Goal: Find contact information: Find contact information

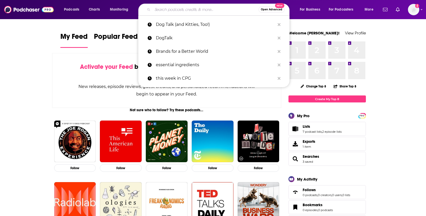
click at [186, 10] on input "Search podcasts, credits, & more..." at bounding box center [206, 9] width 106 height 8
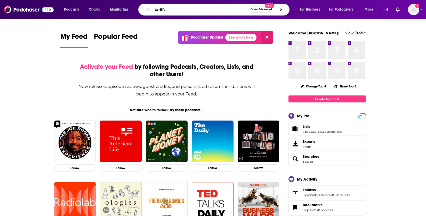
type input "tariffs"
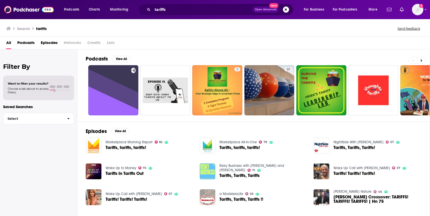
click at [29, 41] on span "Podcasts" at bounding box center [25, 43] width 17 height 11
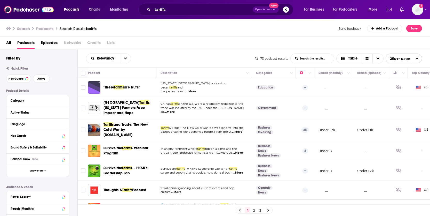
click at [45, 42] on span "Episodes" at bounding box center [49, 43] width 17 height 11
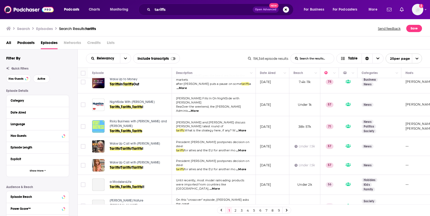
scroll to position [69, 0]
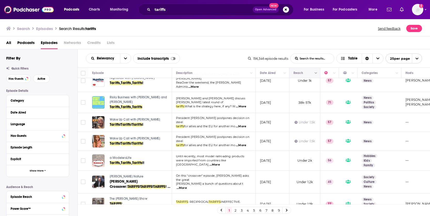
click at [316, 73] on icon "Column Actions" at bounding box center [316, 73] width 3 height 2
click at [262, 48] on div at bounding box center [215, 108] width 430 height 216
click at [317, 72] on button "Column Actions" at bounding box center [316, 73] width 6 height 6
click at [317, 72] on div at bounding box center [215, 108] width 430 height 216
click at [298, 74] on button "Move" at bounding box center [304, 73] width 22 height 6
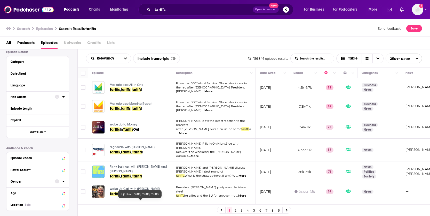
scroll to position [39, 0]
click at [44, 158] on div "Episode Reach" at bounding box center [31, 158] width 41 height 4
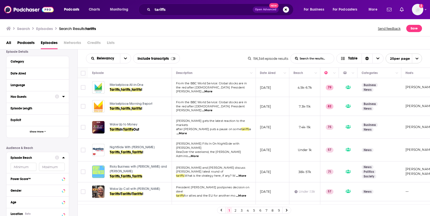
click at [63, 156] on icon at bounding box center [63, 157] width 3 height 4
click at [21, 164] on input "number" at bounding box center [24, 166] width 26 height 8
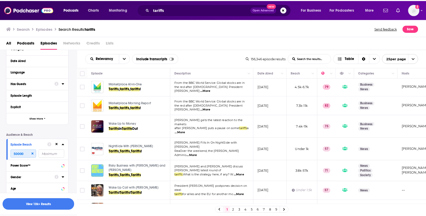
scroll to position [0, 0]
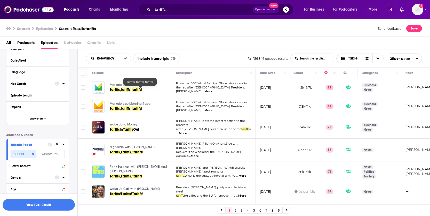
type input "50000"
click at [157, 90] on link "Tariffs , tariffs , tariffs !" at bounding box center [140, 89] width 61 height 5
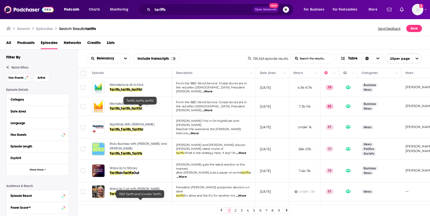
click at [13, 36] on div "All Podcasts Episodes Networks Credits Lists" at bounding box center [215, 42] width 430 height 13
click at [29, 26] on h3 "Search" at bounding box center [23, 28] width 13 height 5
click at [30, 11] on img at bounding box center [29, 10] width 50 height 10
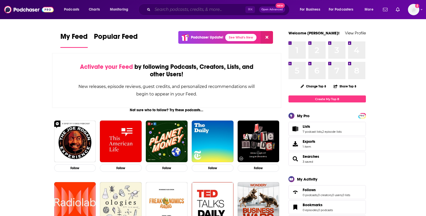
click at [164, 10] on input "Search podcasts, credits, & more..." at bounding box center [199, 9] width 93 height 8
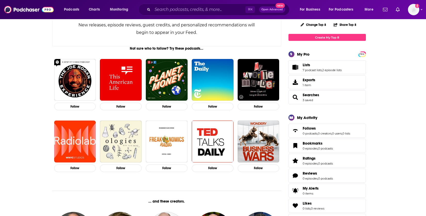
scroll to position [63, 0]
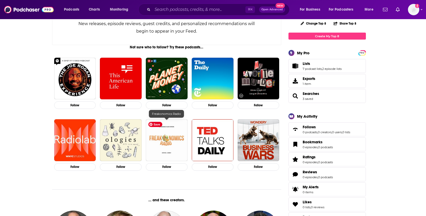
click at [163, 141] on img "Freakonomics Radio" at bounding box center [167, 140] width 42 height 42
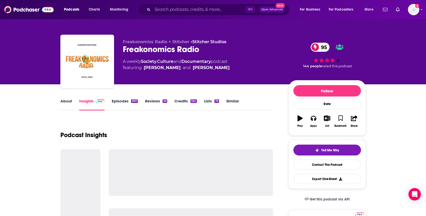
scroll to position [141, 0]
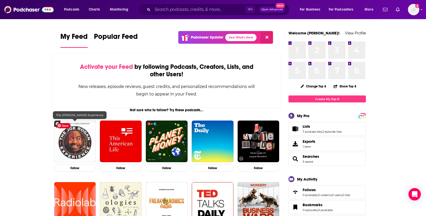
click at [69, 147] on img "The Joe Rogan Experience" at bounding box center [75, 141] width 42 height 42
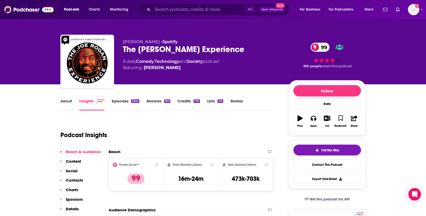
click at [136, 102] on div "2524" at bounding box center [135, 101] width 8 height 4
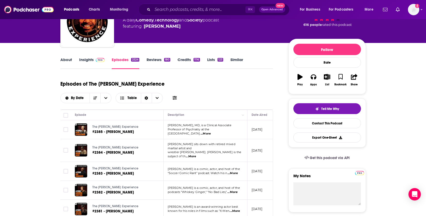
scroll to position [42, 0]
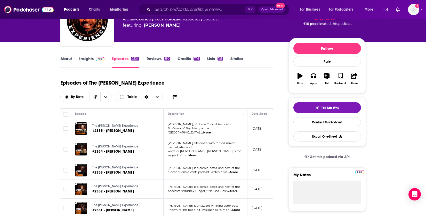
click at [211, 130] on span "...More" at bounding box center [206, 132] width 10 height 4
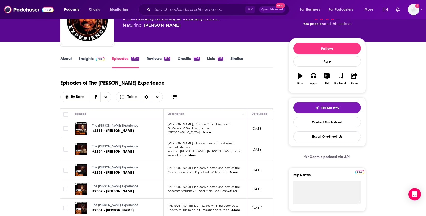
scroll to position [158, 0]
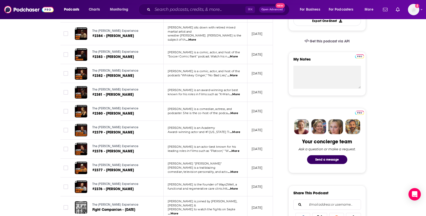
click at [237, 170] on span "...More" at bounding box center [233, 172] width 10 height 4
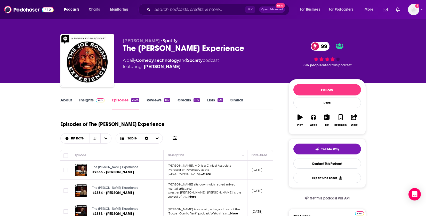
scroll to position [0, 0]
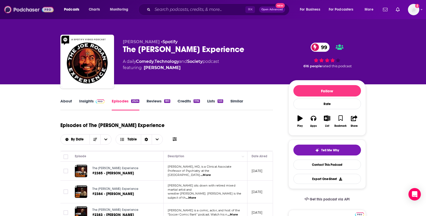
click at [33, 8] on img at bounding box center [29, 10] width 50 height 10
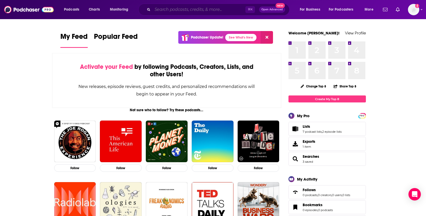
click at [187, 12] on input "Search podcasts, credits, & more..." at bounding box center [199, 9] width 93 height 8
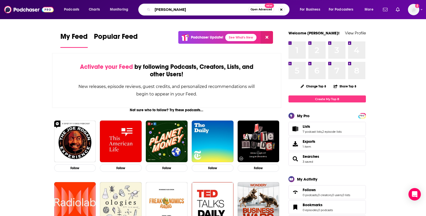
type input "Meghan Mccain"
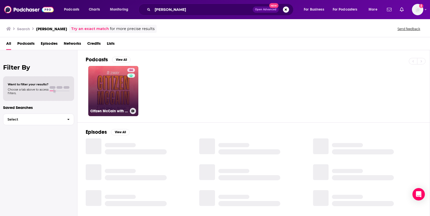
click at [112, 84] on link "66 Citizen McCain with Meghan McCain" at bounding box center [113, 91] width 50 height 50
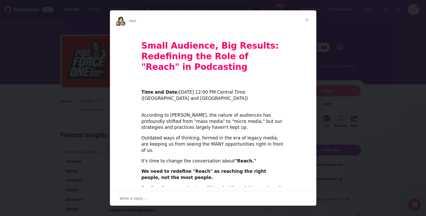
click at [309, 18] on span "Close" at bounding box center [307, 19] width 19 height 19
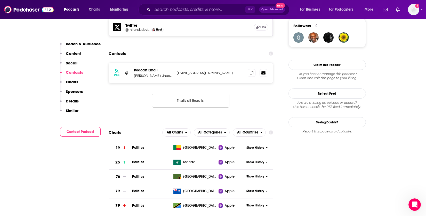
scroll to position [379, 0]
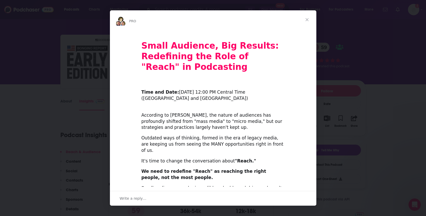
click at [308, 19] on span "Close" at bounding box center [307, 19] width 19 height 19
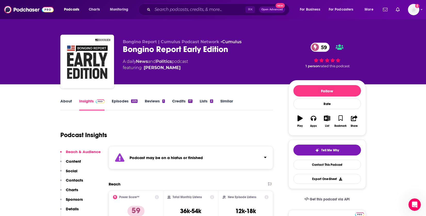
click at [116, 99] on link "Episodes 225" at bounding box center [125, 104] width 26 height 12
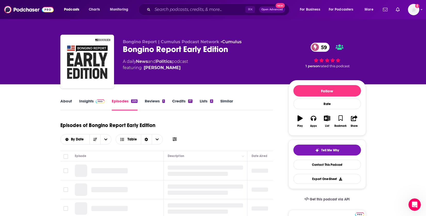
scroll to position [86, 0]
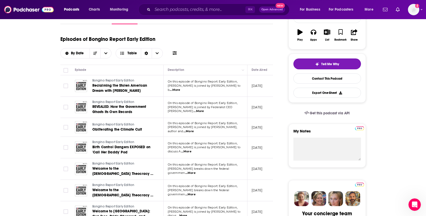
click at [194, 129] on span "...More" at bounding box center [189, 131] width 10 height 4
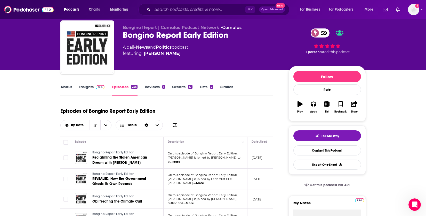
scroll to position [0, 0]
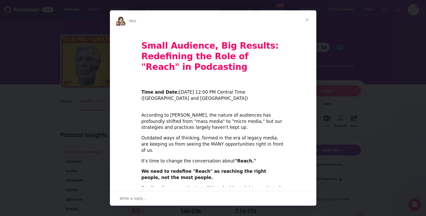
click at [310, 19] on span "Close" at bounding box center [307, 19] width 19 height 19
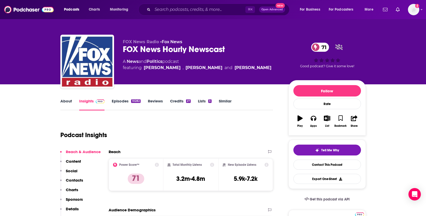
click at [123, 101] on link "Episodes 10282" at bounding box center [126, 104] width 29 height 12
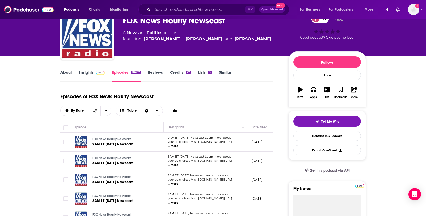
scroll to position [30, 0]
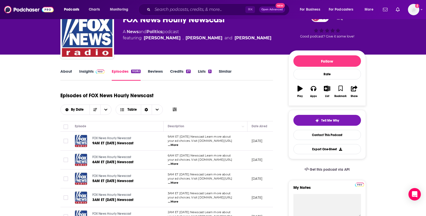
click at [178, 143] on span "...More" at bounding box center [173, 145] width 10 height 4
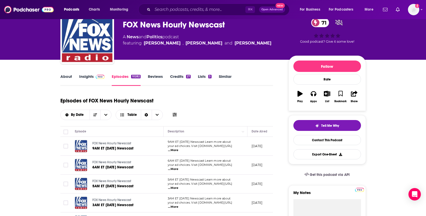
scroll to position [0, 0]
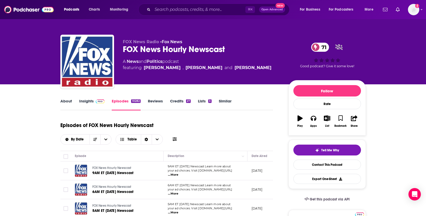
click at [86, 100] on link "Insights" at bounding box center [92, 104] width 26 height 12
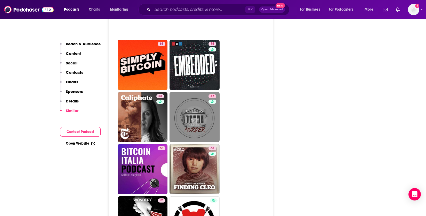
scroll to position [1799, 0]
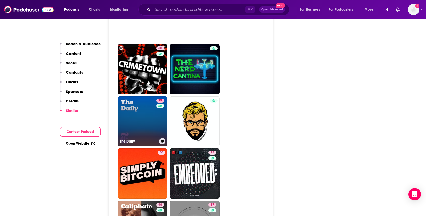
click at [154, 99] on link "99 The Daily" at bounding box center [143, 121] width 50 height 50
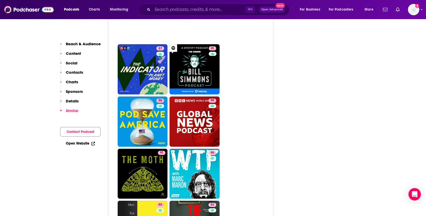
scroll to position [1703, 0]
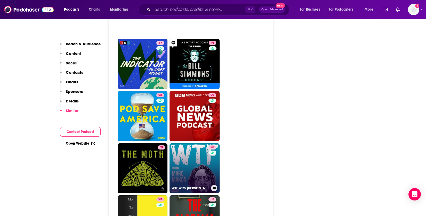
click at [186, 155] on link "90 WTF with Marc Maron Podcast" at bounding box center [195, 168] width 50 height 50
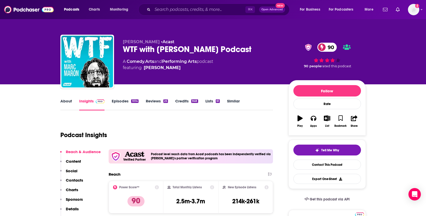
type input "https://www.podchaser.com/podcasts/the-daily-243479"
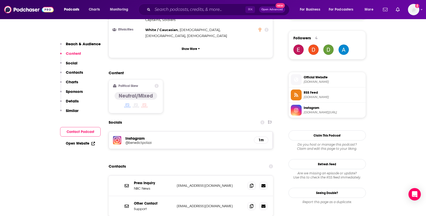
scroll to position [20, 0]
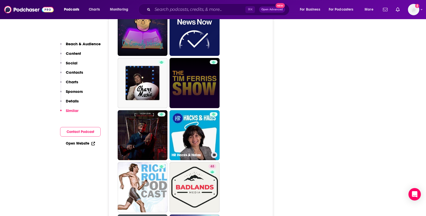
scroll to position [1216, 0]
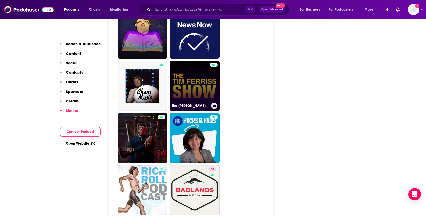
click at [196, 61] on link "The Tim Ferriss Show Podcast" at bounding box center [195, 86] width 50 height 50
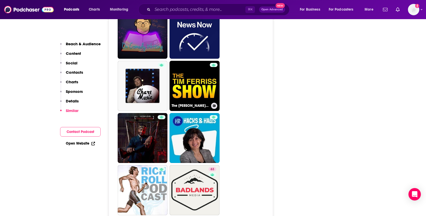
type input "https://www.podchaser.com/podcasts/the-tim-ferriss-show-podcast-4760850"
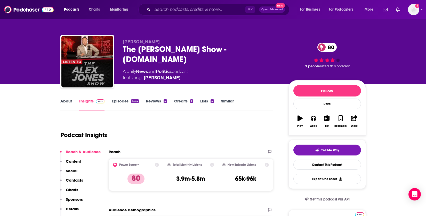
scroll to position [1, 0]
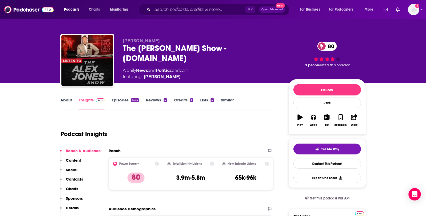
click at [121, 102] on link "Episodes 1324" at bounding box center [125, 103] width 27 height 12
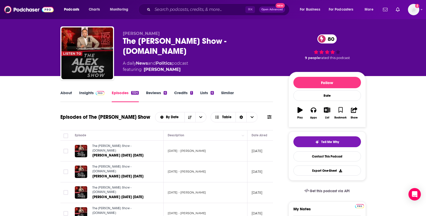
scroll to position [12, 0]
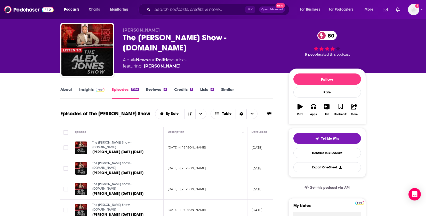
click at [94, 90] on span at bounding box center [99, 89] width 11 height 5
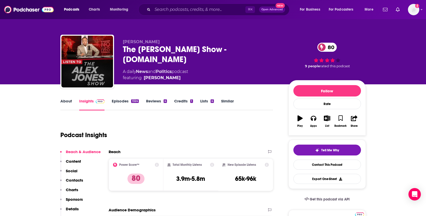
scroll to position [1, 0]
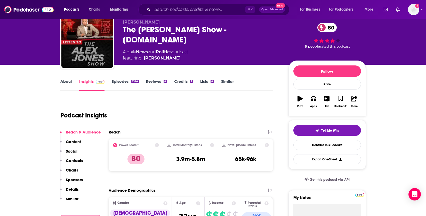
scroll to position [0, 0]
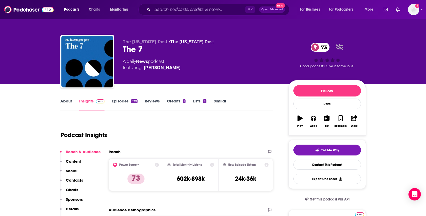
click at [122, 105] on link "Episodes 739" at bounding box center [125, 104] width 26 height 12
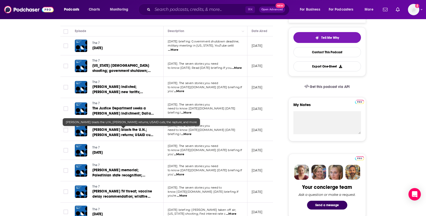
scroll to position [113, 0]
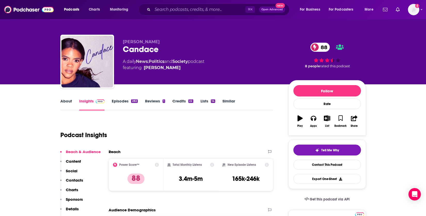
click at [118, 103] on link "Episodes 282" at bounding box center [125, 104] width 26 height 12
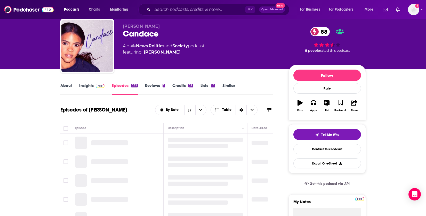
scroll to position [48, 0]
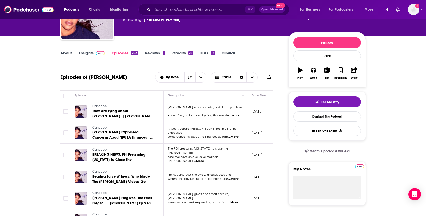
click at [233, 114] on span "...More" at bounding box center [234, 115] width 10 height 4
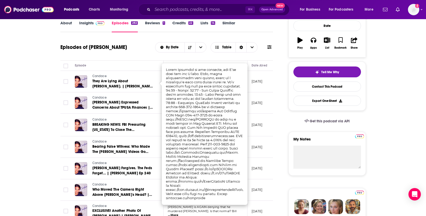
scroll to position [79, 0]
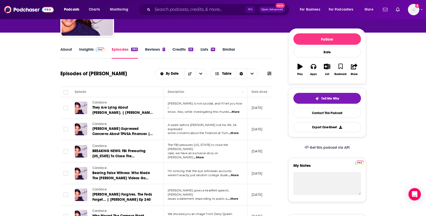
scroll to position [0, 0]
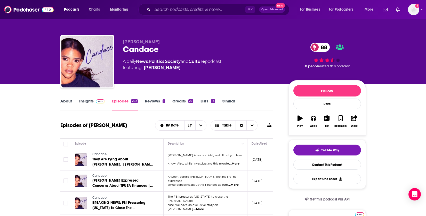
click at [115, 101] on link "Episodes 282" at bounding box center [125, 104] width 26 height 12
click at [92, 101] on link "Insights" at bounding box center [92, 104] width 26 height 12
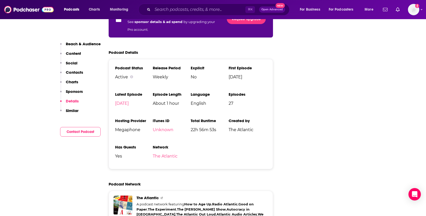
scroll to position [696, 0]
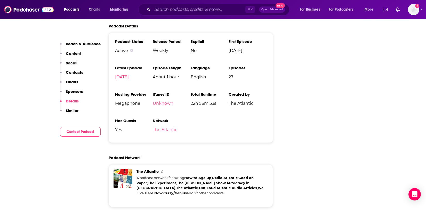
click at [76, 52] on p "Content" at bounding box center [73, 53] width 15 height 5
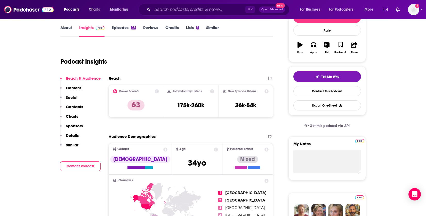
scroll to position [7, 0]
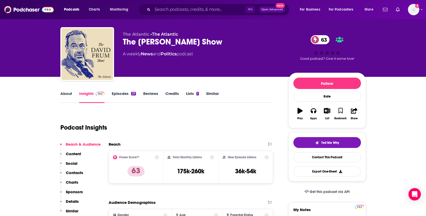
click at [122, 91] on link "Episodes 27" at bounding box center [124, 97] width 24 height 12
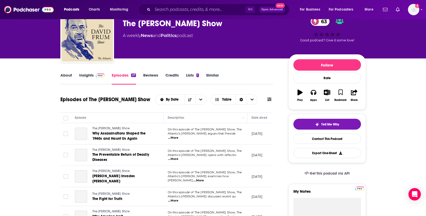
scroll to position [74, 0]
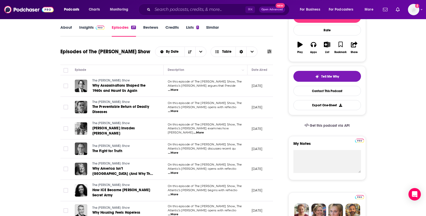
click at [178, 88] on span "...More" at bounding box center [173, 90] width 10 height 4
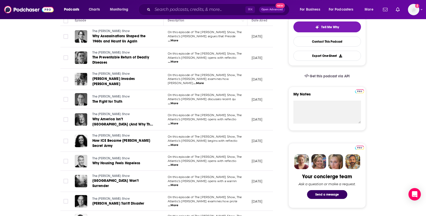
scroll to position [152, 0]
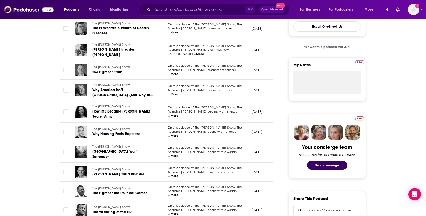
click at [178, 174] on span "...More" at bounding box center [173, 176] width 10 height 4
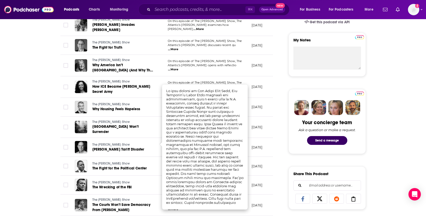
scroll to position [180, 0]
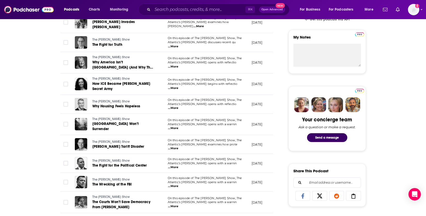
click at [178, 146] on span "...More" at bounding box center [173, 148] width 10 height 4
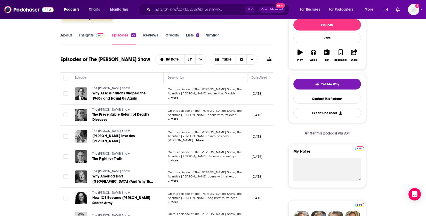
scroll to position [0, 0]
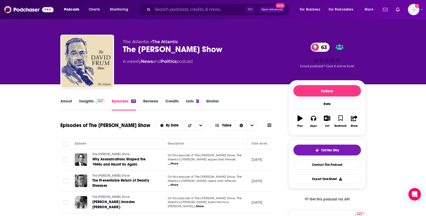
click at [94, 100] on span at bounding box center [99, 100] width 11 height 5
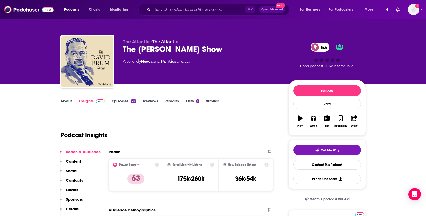
click at [124, 105] on link "Episodes 27" at bounding box center [124, 104] width 24 height 12
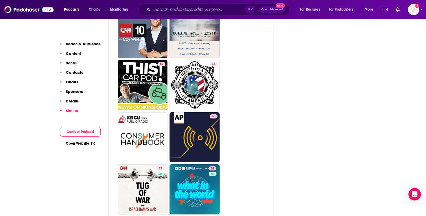
scroll to position [1706, 0]
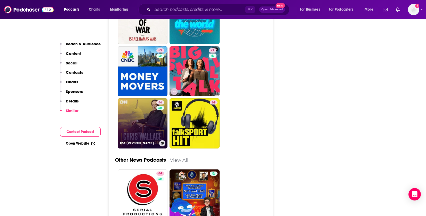
click at [143, 98] on link "46 The [PERSON_NAME] Show" at bounding box center [143, 123] width 50 height 50
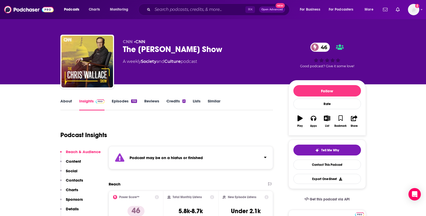
type input "https://www.podchaser.com/podcasts/cnn-one-thing-4846395"
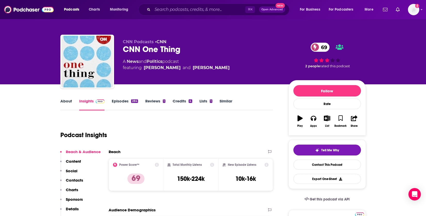
click at [65, 100] on link "About" at bounding box center [66, 104] width 12 height 12
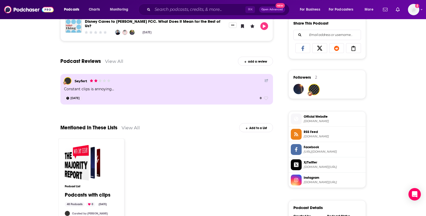
scroll to position [482, 0]
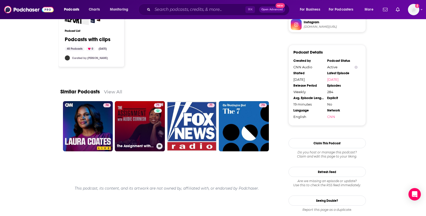
click at [149, 133] on link "71 The Assignment with Audie Cornish" at bounding box center [140, 126] width 50 height 50
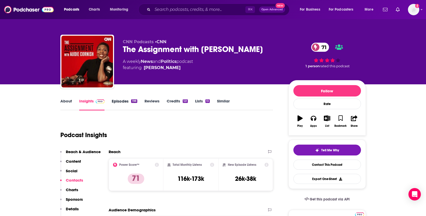
drag, startPoint x: 139, startPoint y: 101, endPoint x: 123, endPoint y: 103, distance: 15.8
click at [139, 101] on div "Episodes 198" at bounding box center [128, 104] width 33 height 12
click at [123, 103] on link "Episodes 198" at bounding box center [124, 104] width 25 height 12
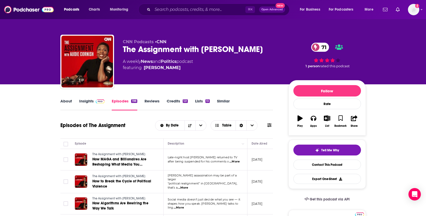
click at [65, 101] on link "About" at bounding box center [66, 104] width 12 height 12
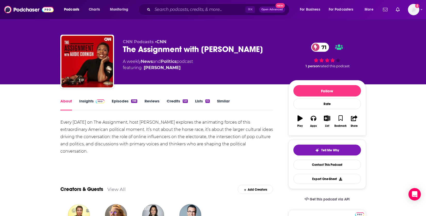
click at [204, 101] on link "Lists 13" at bounding box center [202, 104] width 14 height 12
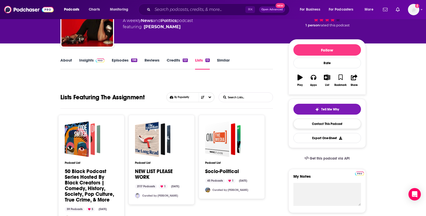
scroll to position [42, 0]
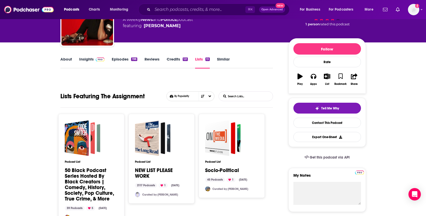
click at [182, 61] on link "Credits 121" at bounding box center [177, 63] width 21 height 12
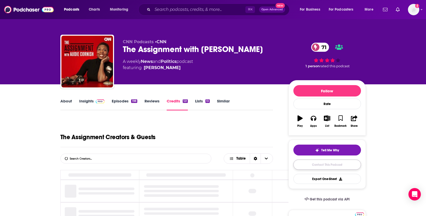
click at [318, 165] on link "Contact This Podcast" at bounding box center [328, 164] width 68 height 10
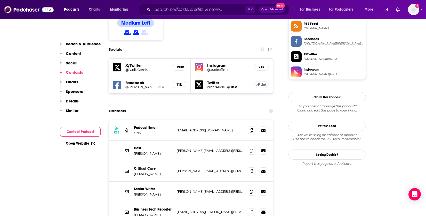
scroll to position [428, 0]
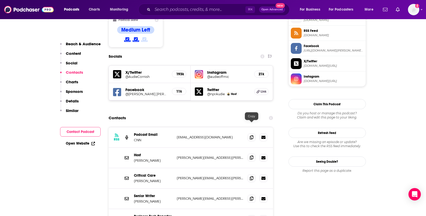
click at [253, 155] on icon at bounding box center [252, 157] width 4 height 4
click at [145, 173] on p "Critical Care" at bounding box center [153, 175] width 39 height 4
click at [148, 173] on p "Critical Care" at bounding box center [153, 175] width 39 height 4
click at [138, 173] on p "Critical Care" at bounding box center [153, 175] width 39 height 4
drag, startPoint x: 183, startPoint y: 147, endPoint x: 216, endPoint y: 145, distance: 32.6
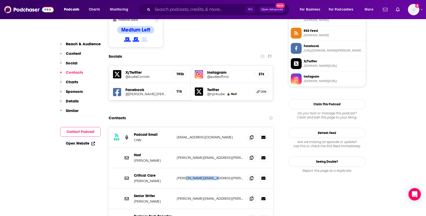
click at [216, 176] on p "julia.zweigle@cnn.com" at bounding box center [210, 178] width 67 height 4
drag, startPoint x: 223, startPoint y: 144, endPoint x: 167, endPoint y: 146, distance: 56.3
click at [0, 0] on div "Critical Care Julia Zweigle julia.zweigle@cnn.com julia.zweigle@cnn.com" at bounding box center [0, 0] width 0 height 0
drag, startPoint x: 157, startPoint y: 148, endPoint x: 128, endPoint y: 149, distance: 28.4
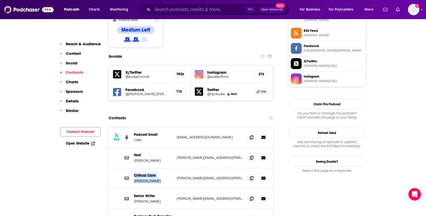
click at [128, 168] on div "Critical Care Julia Zweigle julia.zweigle@cnn.com julia.zweigle@cnn.com" at bounding box center [191, 178] width 165 height 20
copy div "Critical Care Julia Zweigle"
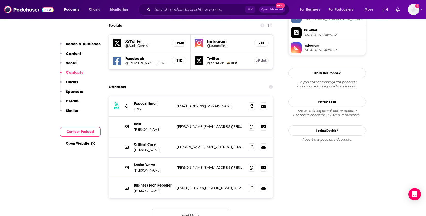
scroll to position [459, 0]
click at [205, 189] on div "RSS Podcast Email CNN podcasts@cnn.com podcasts@cnn.com Host Audie Cornish audi…" at bounding box center [191, 162] width 165 height 135
click at [201, 208] on button "Load More..." at bounding box center [190, 215] width 77 height 14
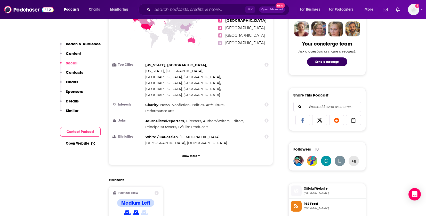
scroll to position [203, 0]
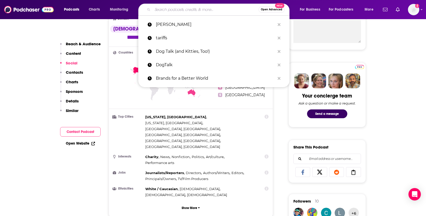
click at [181, 10] on input "Search podcasts, credits, & more..." at bounding box center [206, 9] width 106 height 8
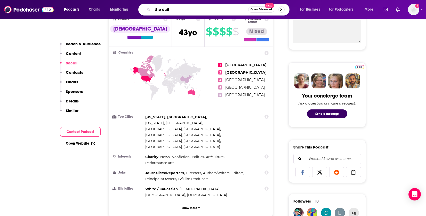
type input "the daily"
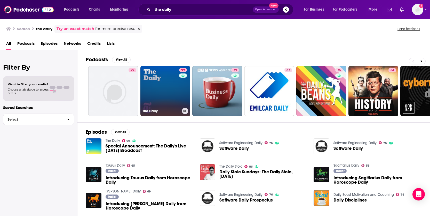
click at [164, 98] on link "99 The Daily" at bounding box center [165, 91] width 50 height 50
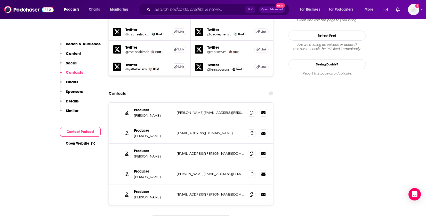
scroll to position [592, 0]
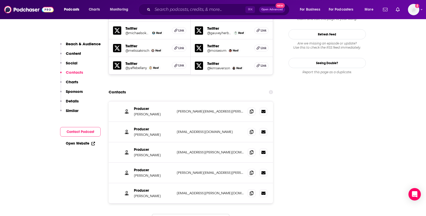
click at [184, 213] on button "Load More..." at bounding box center [190, 220] width 77 height 14
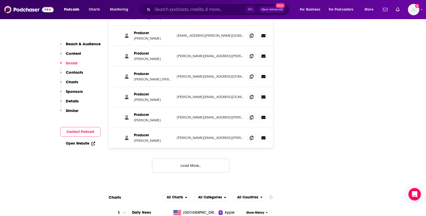
scroll to position [750, 0]
click at [184, 157] on button "Load More..." at bounding box center [190, 164] width 77 height 14
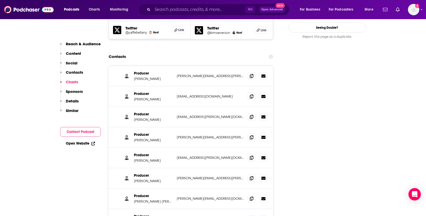
scroll to position [613, 0]
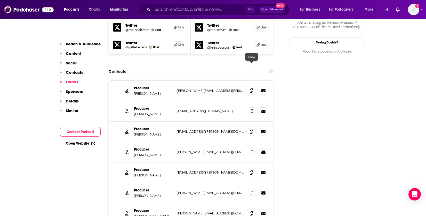
click at [253, 88] on icon at bounding box center [252, 90] width 4 height 4
click at [252, 129] on icon at bounding box center [252, 131] width 4 height 4
click at [252, 149] on icon at bounding box center [252, 151] width 4 height 4
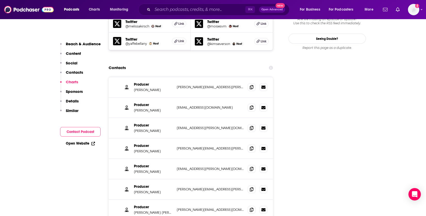
scroll to position [620, 0]
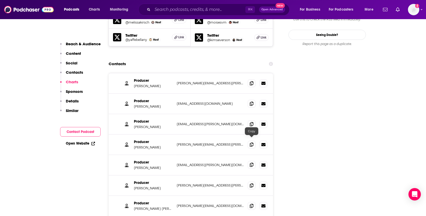
click at [250, 162] on icon at bounding box center [252, 164] width 4 height 4
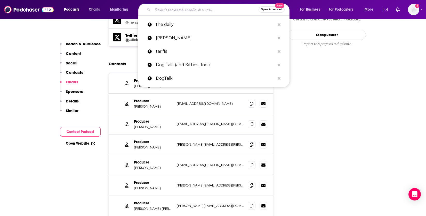
click at [172, 9] on input "Search podcasts, credits, & more..." at bounding box center [206, 9] width 106 height 8
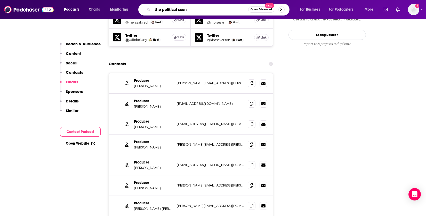
type input "the political scene"
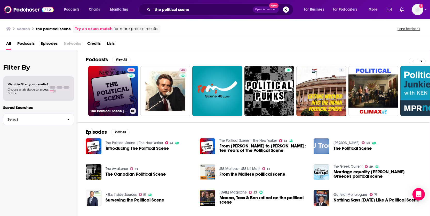
click at [104, 93] on link "83 The Political Scene | The New Yorker" at bounding box center [113, 91] width 50 height 50
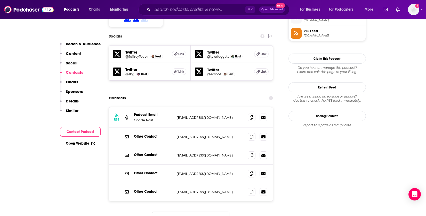
scroll to position [450, 0]
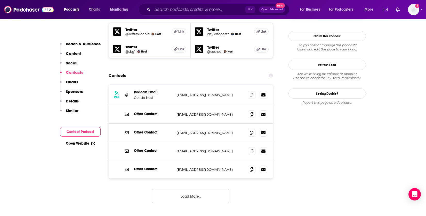
click at [190, 189] on button "Load More..." at bounding box center [190, 196] width 77 height 14
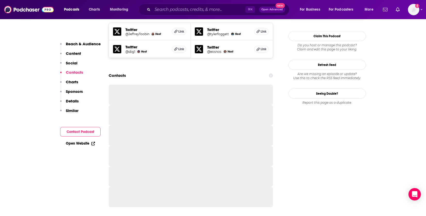
click at [189, 186] on div at bounding box center [191, 196] width 165 height 20
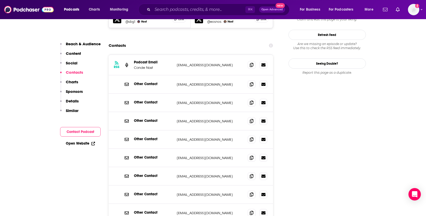
scroll to position [481, 0]
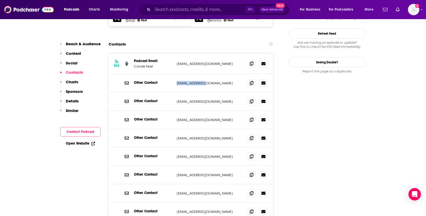
drag, startPoint x: 176, startPoint y: 72, endPoint x: 204, endPoint y: 70, distance: 28.5
click at [204, 74] on div "Other Contact jkeefe@wnyc.org jkeefe@wnyc.org" at bounding box center [191, 83] width 165 height 18
copy p "jkeefe@wnyc.org"
drag, startPoint x: 205, startPoint y: 88, endPoint x: 164, endPoint y: 90, distance: 40.3
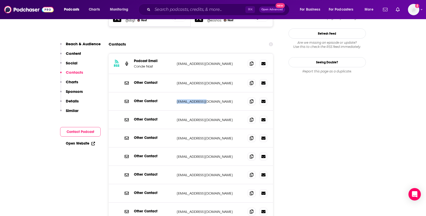
click at [0, 0] on div "Other Contact iangell@wnyc.org iangell@wnyc.org" at bounding box center [0, 0] width 0 height 0
copy div "iangell@wnyc.org"
drag, startPoint x: 210, startPoint y: 107, endPoint x: 159, endPoint y: 108, distance: 50.4
click at [0, 0] on div "Other Contact vfairchild@wnyc.org vfairchild@wnyc.org" at bounding box center [0, 0] width 0 height 0
copy div "vfairchild@wnyc.org"
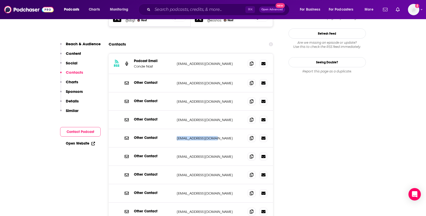
drag, startPoint x: 215, startPoint y: 126, endPoint x: 162, endPoint y: 129, distance: 53.7
click at [0, 0] on div "Other Contact jcapriglione@wnyc.org jcapriglione@wnyc.org" at bounding box center [0, 0] width 0 height 0
copy div "jcapriglione@wnyc.org"
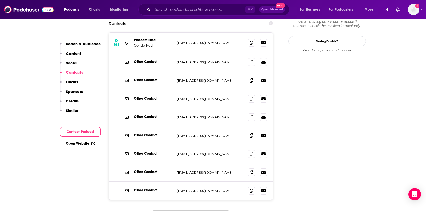
scroll to position [503, 0]
click at [211, 210] on button "That's all there is!" at bounding box center [190, 217] width 77 height 14
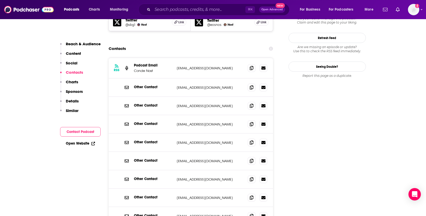
scroll to position [406, 0]
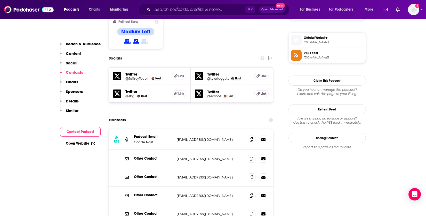
drag, startPoint x: 233, startPoint y: 130, endPoint x: 174, endPoint y: 128, distance: 59.4
click at [174, 129] on div "RSS Podcast Email Conde Nast audio_production@condenast.com audio_production@co…" at bounding box center [191, 139] width 165 height 20
drag, startPoint x: 318, startPoint y: 190, endPoint x: 398, endPoint y: 9, distance: 198.5
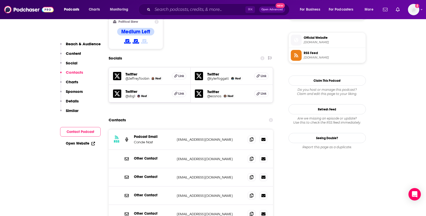
drag, startPoint x: 237, startPoint y: 128, endPoint x: 177, endPoint y: 128, distance: 60.4
click at [177, 137] on p "audio_production@condenast.com" at bounding box center [210, 139] width 67 height 4
copy p "audio_production@condenast.com"
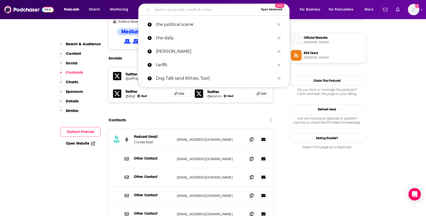
click at [194, 9] on input "Search podcasts, credits, & more..." at bounding box center [206, 9] width 106 height 8
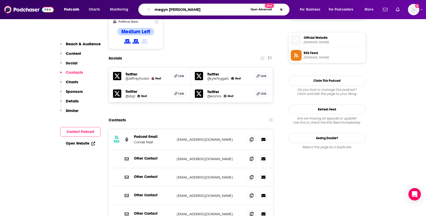
type input "megyn kelly"
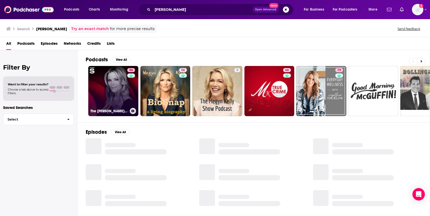
click at [107, 95] on link "96 The Megyn Kelly Show" at bounding box center [113, 91] width 50 height 50
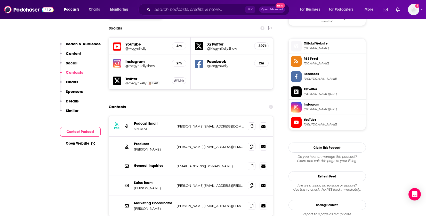
scroll to position [451, 0]
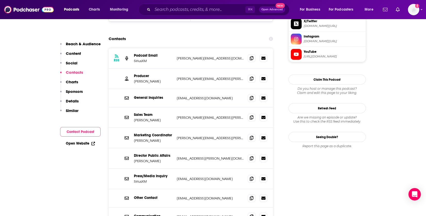
scroll to position [433, 0]
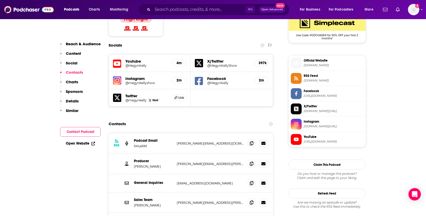
drag, startPoint x: 225, startPoint y: 132, endPoint x: 222, endPoint y: 131, distance: 2.8
click at [173, 153] on div "Producer Julian Suchman julian.suchman@siriusxm.com julian.suchman@siriusxm.com" at bounding box center [191, 163] width 165 height 20
click at [248, 159] on span at bounding box center [252, 163] width 8 height 8
drag, startPoint x: 229, startPoint y: 110, endPoint x: 239, endPoint y: 105, distance: 11.5
click at [193, 141] on p "steve@devilmaycaremedia.com" at bounding box center [210, 143] width 67 height 4
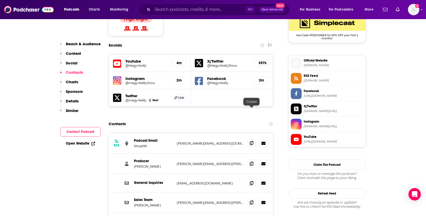
click at [251, 141] on icon at bounding box center [252, 143] width 4 height 4
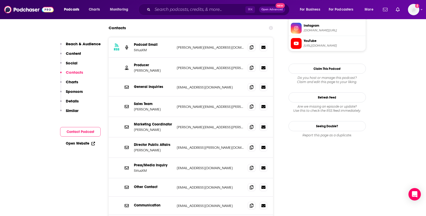
scroll to position [528, 0]
click at [251, 145] on icon at bounding box center [252, 147] width 4 height 4
click at [195, 12] on input "Search podcasts, credits, & more..." at bounding box center [199, 9] width 93 height 8
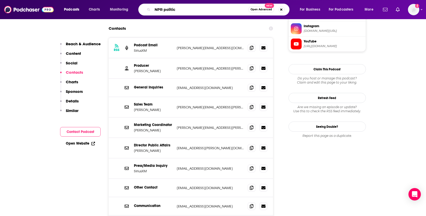
type input "NPR politics"
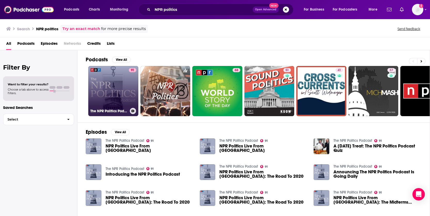
click at [121, 78] on link "91 The NPR Politics Podcast" at bounding box center [113, 91] width 50 height 50
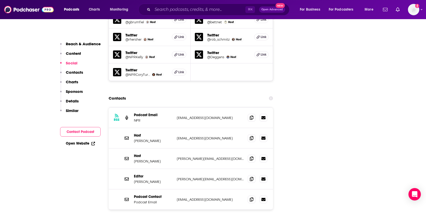
scroll to position [846, 0]
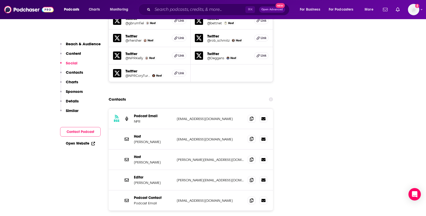
click at [252, 137] on icon at bounding box center [252, 139] width 4 height 4
click at [251, 157] on icon at bounding box center [252, 159] width 4 height 4
click at [210, 170] on div "Editor Eric McDaniel eric@npr.org eric@npr.org" at bounding box center [191, 180] width 165 height 20
click at [252, 177] on icon at bounding box center [252, 179] width 4 height 4
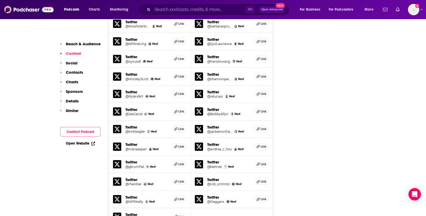
scroll to position [880, 0]
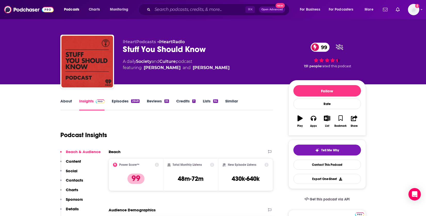
click at [124, 101] on link "Episodes 2648" at bounding box center [126, 104] width 28 height 12
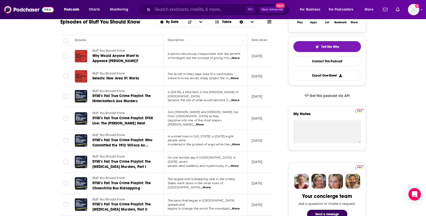
scroll to position [107, 0]
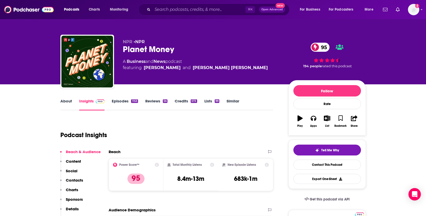
click at [121, 99] on link "Episodes 1153" at bounding box center [125, 104] width 26 height 12
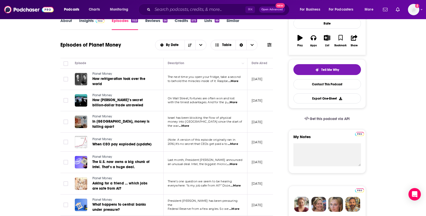
scroll to position [337, 0]
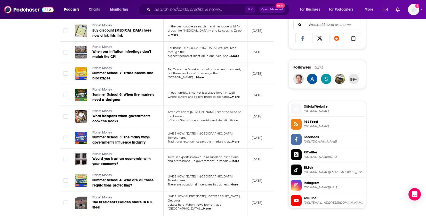
click at [204, 75] on span "...More" at bounding box center [199, 77] width 10 height 4
click at [15, 99] on div "About Insights Episodes 1153 Reviews 56 Credits 573 Lists 99 Similar Episodes o…" at bounding box center [213, 92] width 426 height 691
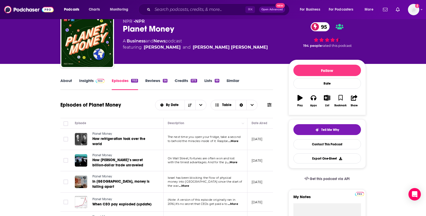
scroll to position [0, 0]
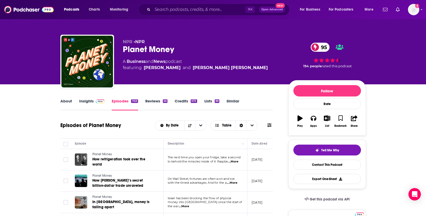
click at [63, 101] on link "About" at bounding box center [66, 104] width 12 height 12
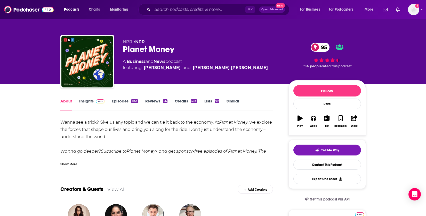
click at [88, 102] on link "Insights" at bounding box center [92, 104] width 26 height 12
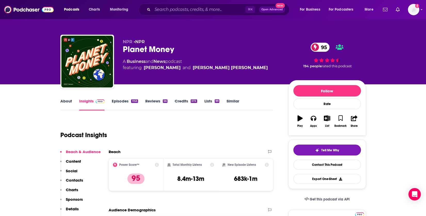
click at [71, 98] on div "About Insights Episodes 1153 Reviews 56 Credits 573 Lists 99 Similar" at bounding box center [166, 104] width 213 height 13
click at [69, 100] on link "About" at bounding box center [66, 104] width 12 height 12
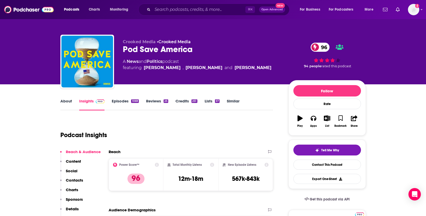
click at [114, 100] on link "Episodes 1069" at bounding box center [125, 104] width 27 height 12
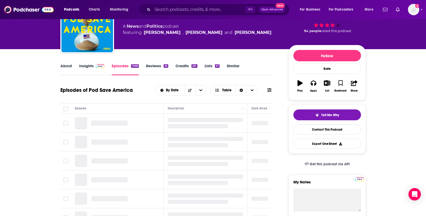
scroll to position [36, 0]
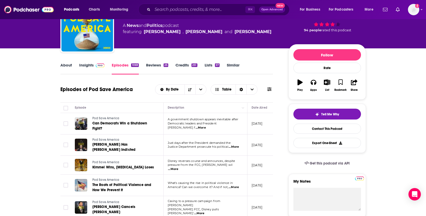
click at [87, 69] on link "Insights" at bounding box center [92, 68] width 26 height 12
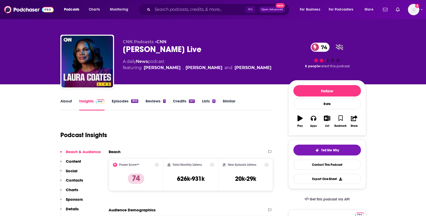
click at [130, 100] on link "Episodes 1815" at bounding box center [125, 104] width 26 height 12
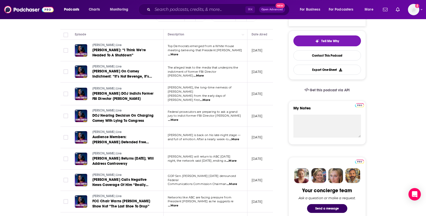
scroll to position [108, 0]
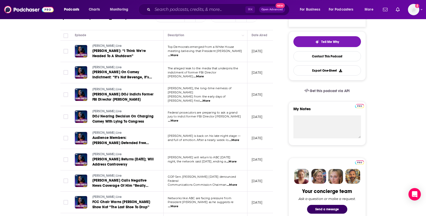
click at [178, 53] on span "...More" at bounding box center [173, 55] width 10 height 4
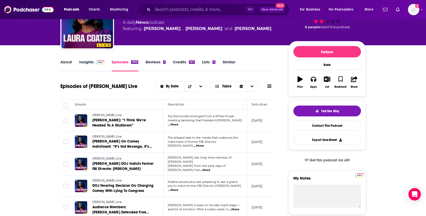
scroll to position [0, 0]
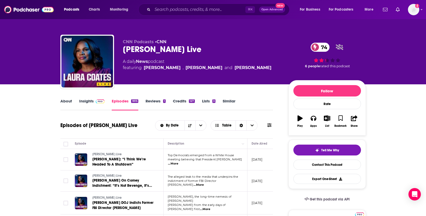
click at [123, 99] on link "Episodes 1815" at bounding box center [125, 104] width 26 height 12
click at [89, 103] on link "Insights" at bounding box center [92, 104] width 26 height 12
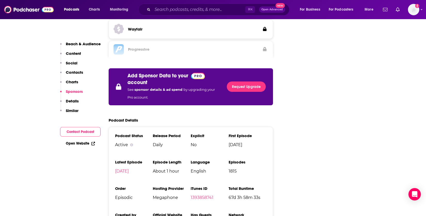
scroll to position [931, 0]
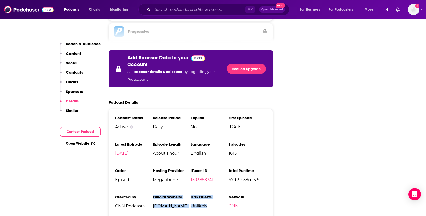
drag, startPoint x: 196, startPoint y: 178, endPoint x: 199, endPoint y: 164, distance: 14.3
click at [186, 160] on ul "Podcast Status Active Release Period Daily Explicit No First Episode Mar 13th, …" at bounding box center [191, 163] width 152 height 97
click at [199, 194] on h3 "Has Guests" at bounding box center [210, 196] width 38 height 5
click at [209, 14] on div "⌘ K Open Advanced New" at bounding box center [213, 10] width 151 height 12
click at [210, 8] on input "Search podcasts, credits, & more..." at bounding box center [199, 9] width 93 height 8
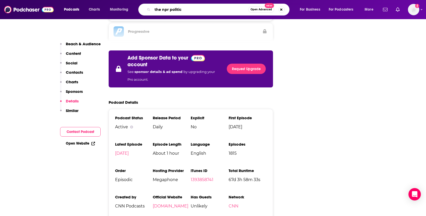
type input "the npr politics"
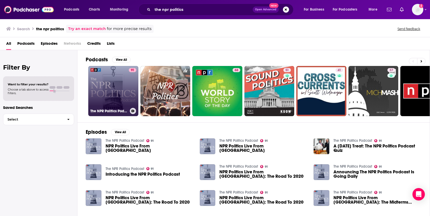
click at [109, 96] on link "91 The NPR Politics Podcast" at bounding box center [113, 91] width 50 height 50
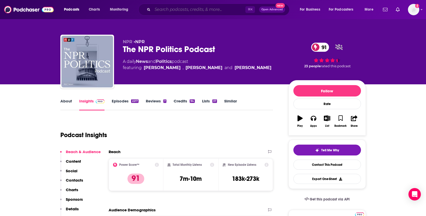
click at [176, 11] on input "Search podcasts, credits, & more..." at bounding box center [199, 9] width 93 height 8
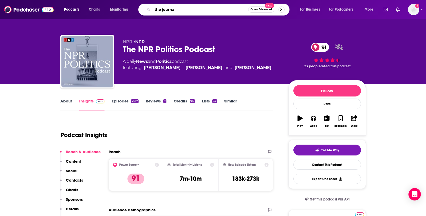
type input "the journal"
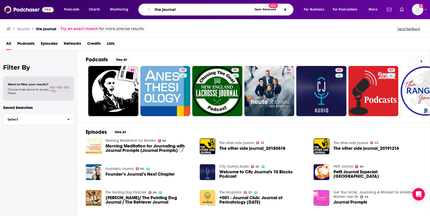
click at [205, 7] on input "the journal" at bounding box center [203, 9] width 100 height 8
click at [422, 61] on icon at bounding box center [422, 61] width 2 height 2
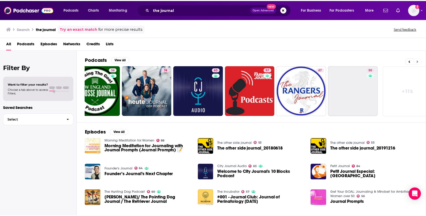
scroll to position [0, 130]
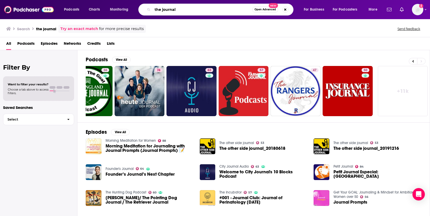
click at [208, 13] on input "the journal" at bounding box center [203, 9] width 100 height 8
drag, startPoint x: 217, startPoint y: 6, endPoint x: 106, endPoint y: 3, distance: 110.5
click at [110, 4] on div "Podcasts Charts Monitoring the journal Open Advanced New For Business For Podca…" at bounding box center [221, 10] width 322 height 12
drag, startPoint x: 191, startPoint y: 12, endPoint x: 102, endPoint y: 13, distance: 88.8
click at [192, 12] on input "the journal" at bounding box center [203, 9] width 100 height 8
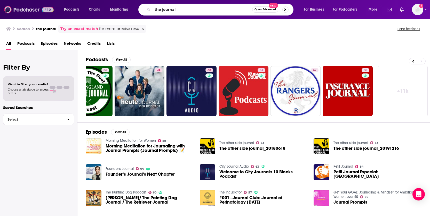
click at [17, 7] on img at bounding box center [29, 10] width 50 height 10
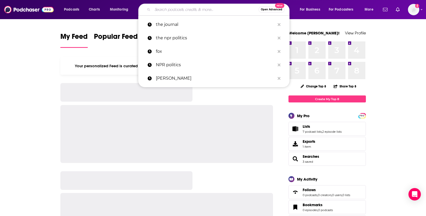
click at [180, 8] on input "Search podcasts, credits, & more..." at bounding box center [206, 9] width 106 height 8
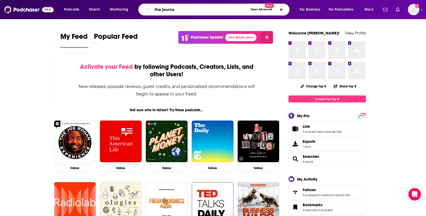
type input "the journal"
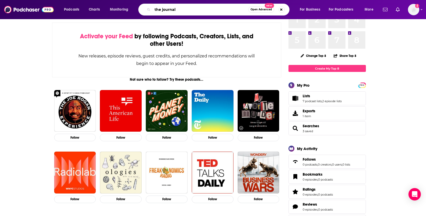
scroll to position [31, 0]
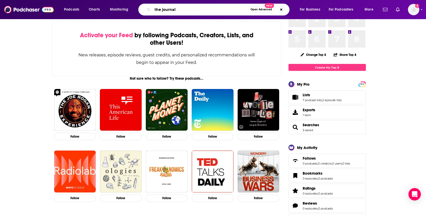
click at [188, 12] on input "the journal" at bounding box center [201, 9] width 96 height 8
drag, startPoint x: 188, startPoint y: 12, endPoint x: 51, endPoint y: 5, distance: 137.5
click at [51, 5] on div "Podcasts Charts Monitoring the journal Open Advanced New For Business For Podca…" at bounding box center [213, 9] width 426 height 19
type input "the assignment"
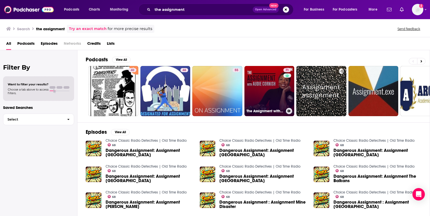
click at [263, 87] on link "71 The Assignment with Audie Cornish" at bounding box center [269, 91] width 50 height 50
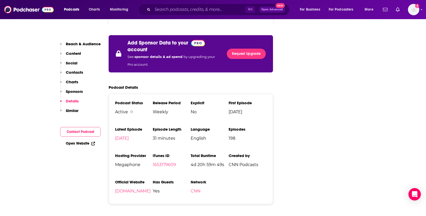
scroll to position [973, 0]
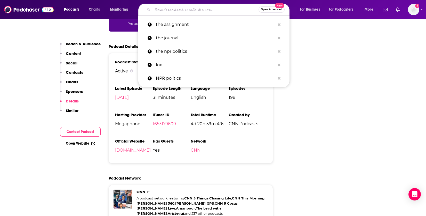
click at [172, 9] on input "Search podcasts, credits, & more..." at bounding box center [206, 9] width 106 height 8
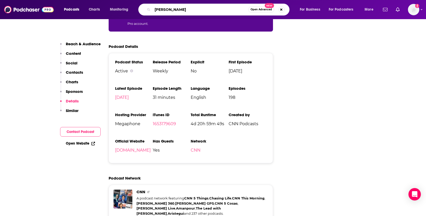
type input "sean hannity"
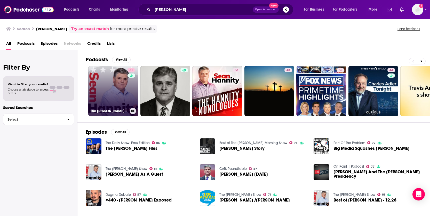
click at [91, 94] on link "81 The Sean Hannity Show" at bounding box center [113, 91] width 50 height 50
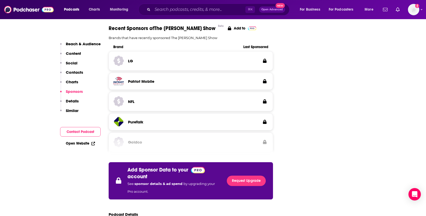
scroll to position [911, 0]
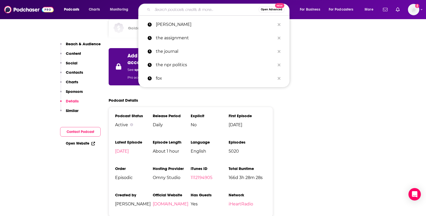
click at [173, 12] on input "Search podcasts, credits, & more..." at bounding box center [206, 9] width 106 height 8
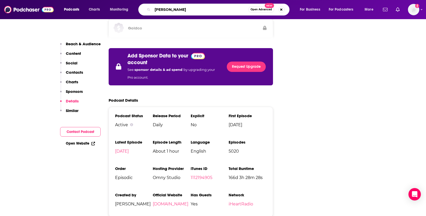
type input "meghan mccain"
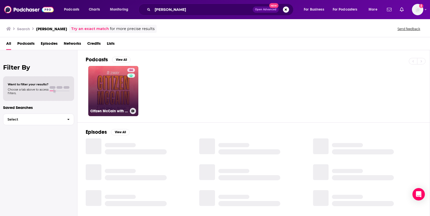
click at [119, 96] on link "66 Citizen McCain with Meghan McCain" at bounding box center [113, 91] width 50 height 50
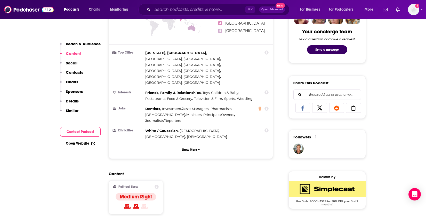
scroll to position [370, 0]
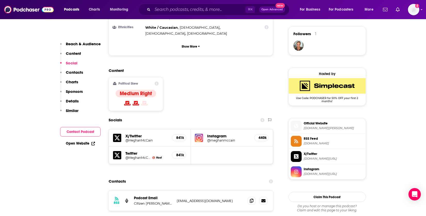
click at [77, 74] on p "Contacts" at bounding box center [74, 72] width 17 height 5
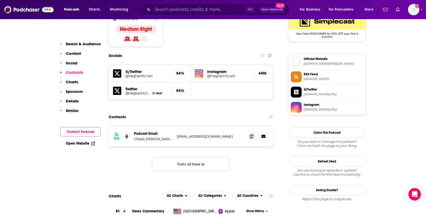
scroll to position [437, 0]
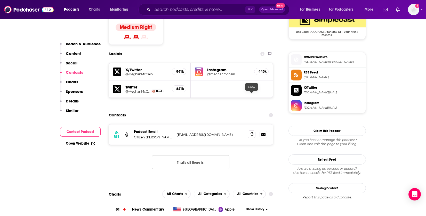
click at [253, 130] on span at bounding box center [252, 134] width 8 height 8
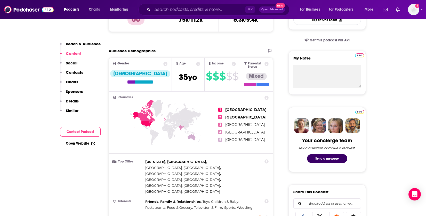
scroll to position [0, 0]
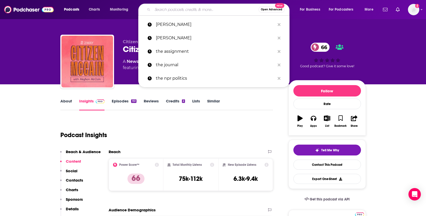
click at [201, 13] on input "Search podcasts, credits, & more..." at bounding box center [206, 9] width 106 height 8
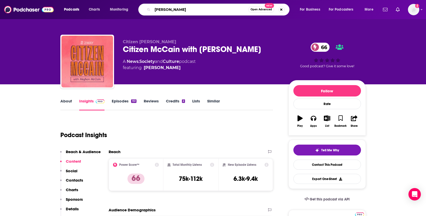
type input "laura coates"
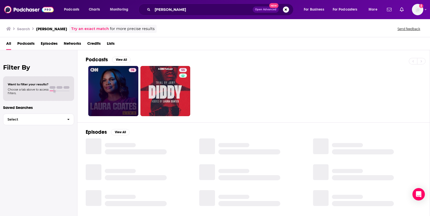
click at [112, 96] on link "74" at bounding box center [113, 91] width 50 height 50
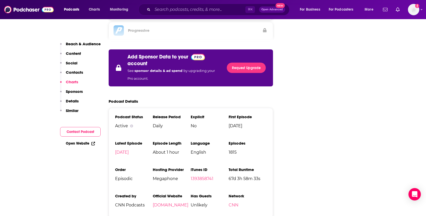
scroll to position [964, 0]
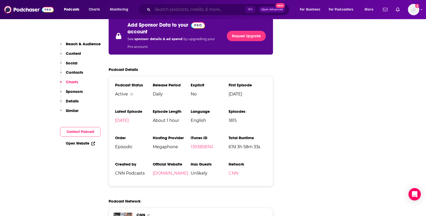
click at [173, 10] on input "Search podcasts, credits, & more..." at bounding box center [199, 9] width 93 height 8
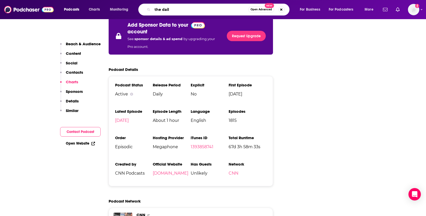
type input "the daily"
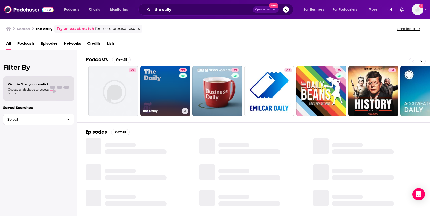
click at [170, 89] on link "99 The Daily" at bounding box center [165, 91] width 50 height 50
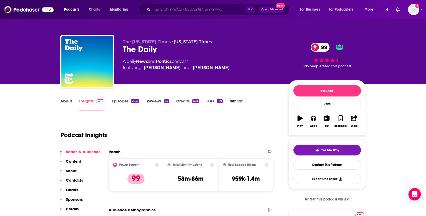
click at [213, 9] on input "Search podcasts, credits, & more..." at bounding box center [199, 9] width 93 height 8
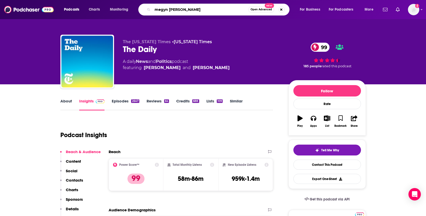
type input "megyn kelly"
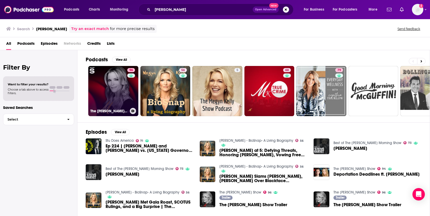
click at [109, 89] on link "96 The Megyn Kelly Show" at bounding box center [113, 91] width 50 height 50
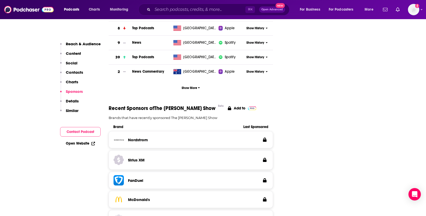
scroll to position [913, 0]
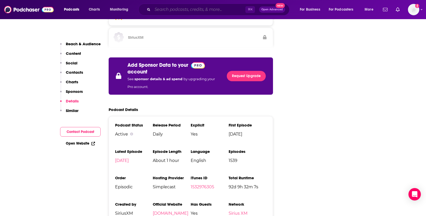
click at [169, 9] on input "Search podcasts, credits, & more..." at bounding box center [199, 9] width 93 height 8
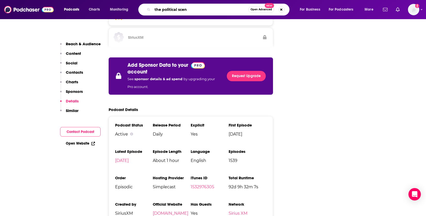
type input "the political scene"
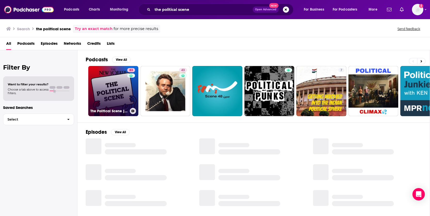
click at [109, 86] on link "83 The Political Scene | The New Yorker" at bounding box center [113, 91] width 50 height 50
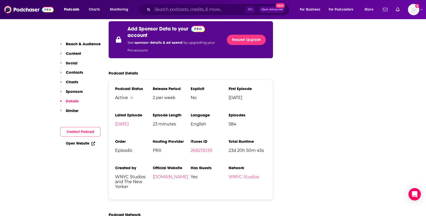
scroll to position [962, 0]
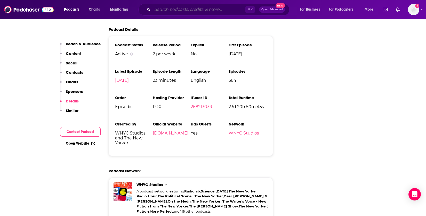
click at [201, 7] on input "Search podcasts, credits, & more..." at bounding box center [199, 9] width 93 height 8
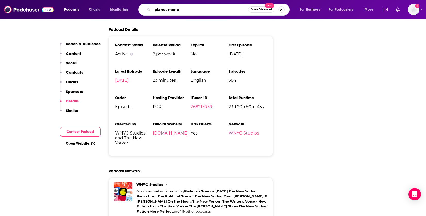
type input "planet money"
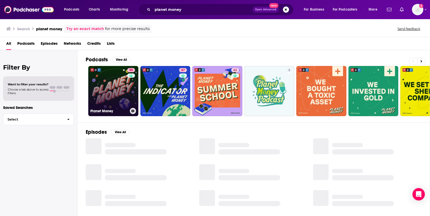
click at [106, 84] on link "95 Planet Money" at bounding box center [113, 91] width 50 height 50
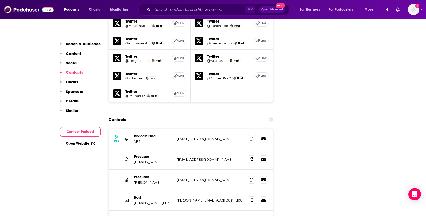
scroll to position [756, 0]
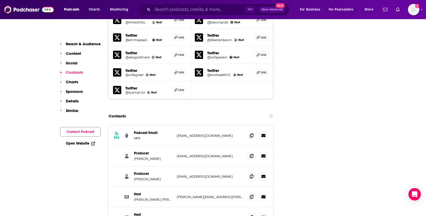
click at [250, 153] on icon at bounding box center [252, 155] width 4 height 4
click at [251, 174] on icon at bounding box center [252, 176] width 4 height 4
click at [188, 7] on input "Search podcasts, credits, & more..." at bounding box center [199, 9] width 93 height 8
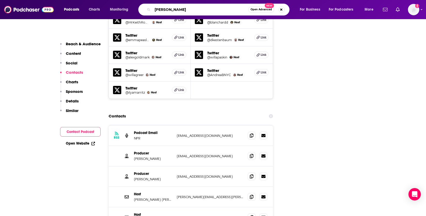
type input "david frum"
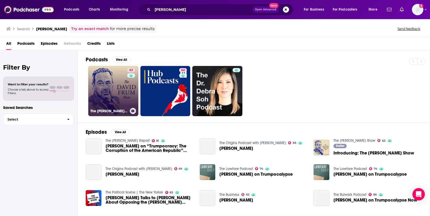
click at [111, 93] on link "63 The David Frum Show" at bounding box center [113, 91] width 50 height 50
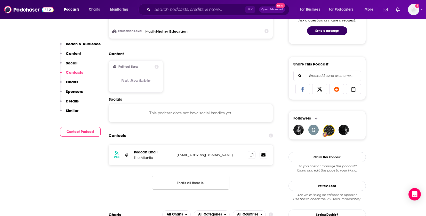
scroll to position [323, 0]
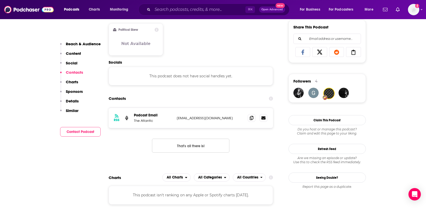
drag, startPoint x: 211, startPoint y: 143, endPoint x: 229, endPoint y: 133, distance: 21.0
click at [212, 142] on button "That's all there is!" at bounding box center [190, 145] width 77 height 14
click at [252, 116] on icon at bounding box center [252, 117] width 4 height 4
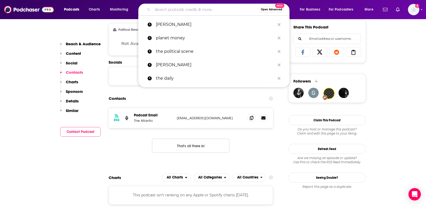
click at [195, 11] on input "Search podcasts, credits, & more..." at bounding box center [206, 9] width 106 height 8
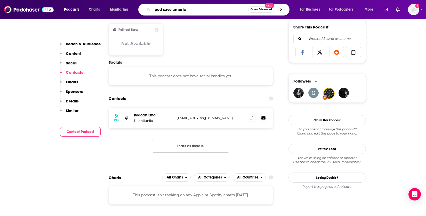
type input "pod save america"
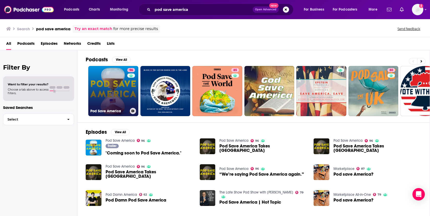
click at [119, 92] on link "96 Pod Save America" at bounding box center [113, 91] width 50 height 50
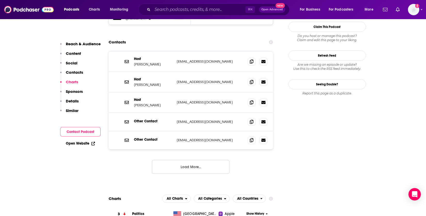
scroll to position [552, 0]
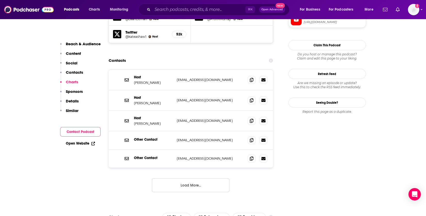
click at [187, 178] on button "Load More..." at bounding box center [190, 185] width 77 height 14
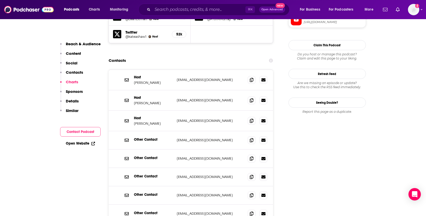
scroll to position [659, 0]
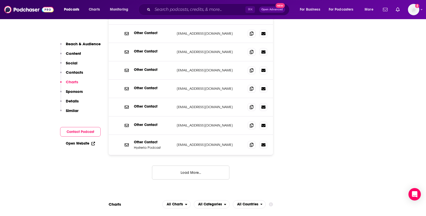
click at [219, 165] on button "Load More..." at bounding box center [190, 172] width 77 height 14
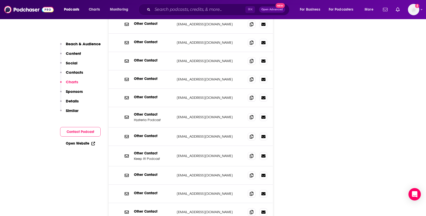
scroll to position [687, 0]
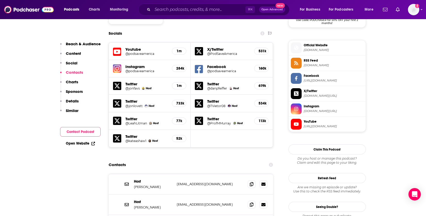
scroll to position [471, 0]
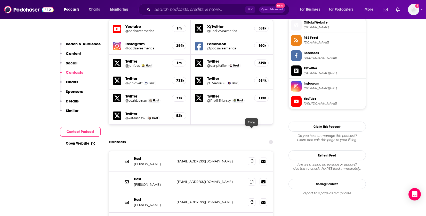
click at [252, 159] on icon at bounding box center [252, 161] width 4 height 4
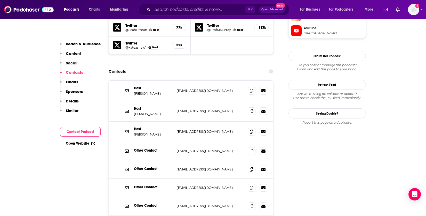
scroll to position [541, 0]
click at [251, 130] on icon at bounding box center [252, 132] width 4 height 4
click at [251, 109] on icon at bounding box center [252, 111] width 4 height 4
click at [192, 12] on input "Search podcasts, credits, & more..." at bounding box center [199, 9] width 93 height 8
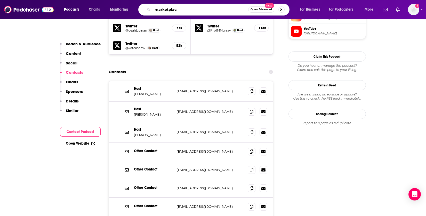
type input "marketplace"
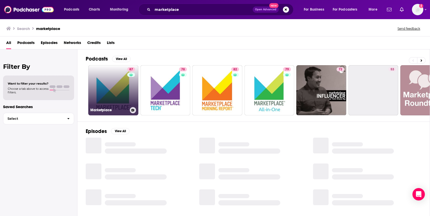
click at [104, 93] on link "87 Marketplace" at bounding box center [113, 90] width 50 height 50
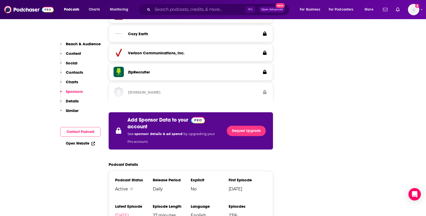
scroll to position [905, 0]
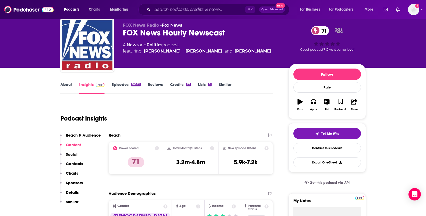
scroll to position [5, 0]
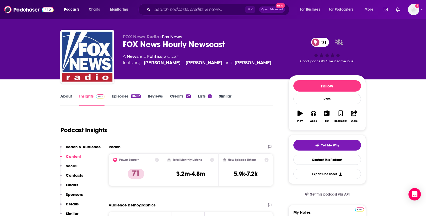
click at [66, 97] on link "About" at bounding box center [66, 99] width 12 height 12
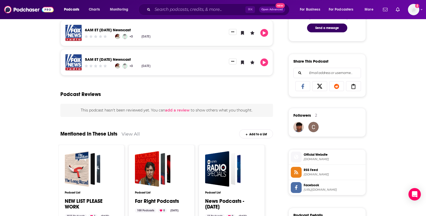
scroll to position [311, 0]
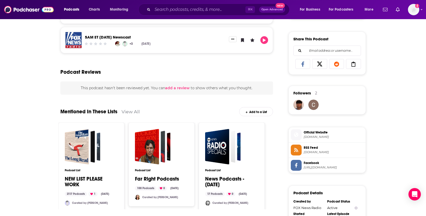
click at [41, 149] on div "About Insights Episodes 10282 Reviews Credits 27 Lists 3 Similar The latest new…" at bounding box center [213, 64] width 426 height 583
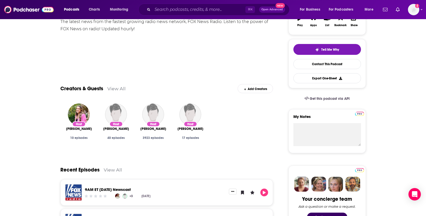
scroll to position [0, 0]
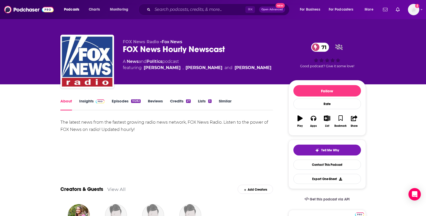
click at [124, 102] on link "Episodes 10282" at bounding box center [126, 104] width 29 height 12
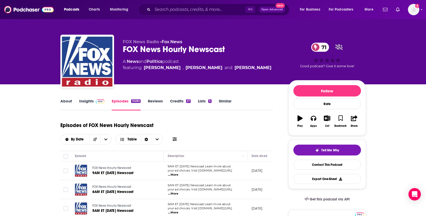
click at [68, 101] on link "About" at bounding box center [66, 104] width 12 height 12
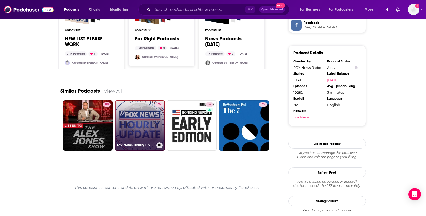
scroll to position [452, 0]
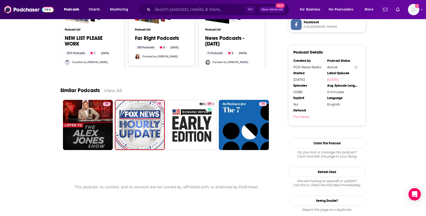
click at [108, 91] on link "View All" at bounding box center [113, 90] width 18 height 5
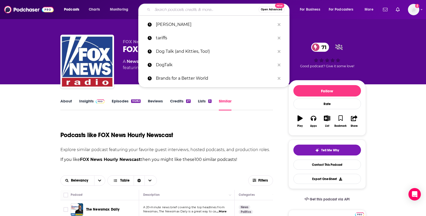
click at [194, 11] on input "Search podcasts, credits, & more..." at bounding box center [206, 9] width 106 height 8
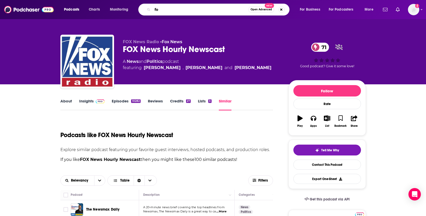
type input "fox"
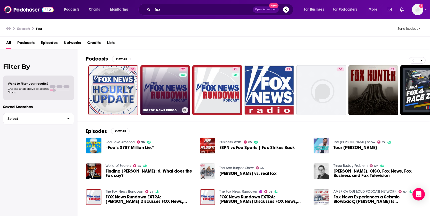
click at [168, 98] on link "77 The Fox News Rundown" at bounding box center [165, 90] width 50 height 50
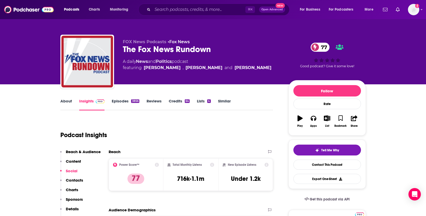
click at [122, 102] on link "Episodes 3856" at bounding box center [125, 104] width 27 height 12
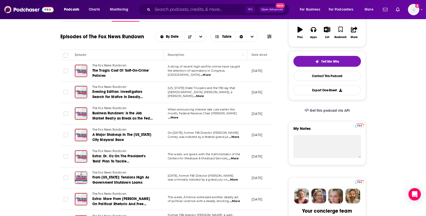
scroll to position [109, 0]
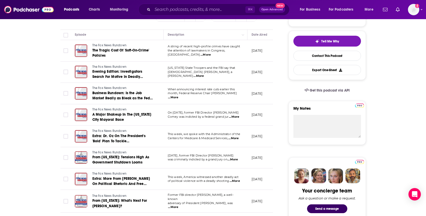
click at [211, 53] on span "...More" at bounding box center [206, 55] width 10 height 4
click at [204, 74] on span "...More" at bounding box center [199, 76] width 10 height 4
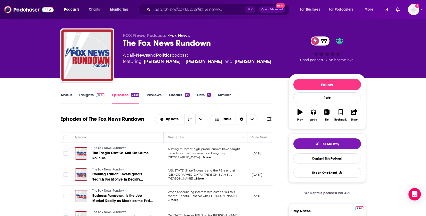
scroll to position [0, 0]
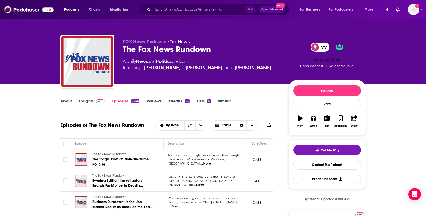
click at [90, 101] on link "Insights" at bounding box center [92, 104] width 26 height 12
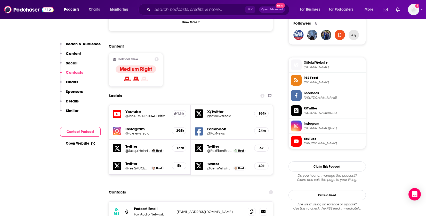
scroll to position [390, 0]
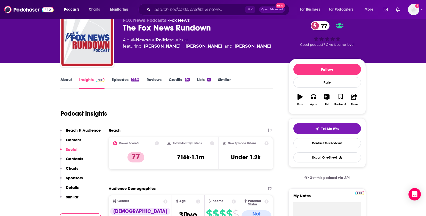
scroll to position [0, 0]
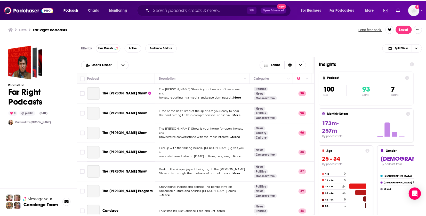
scroll to position [1, 0]
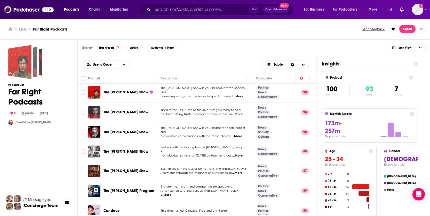
click at [23, 74] on div "Far Right Podcasts" at bounding box center [19, 62] width 23 height 34
click at [112, 93] on span "The Tucker Carlson Show" at bounding box center [126, 92] width 45 height 4
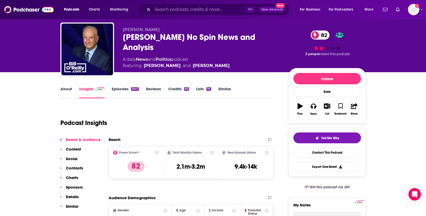
scroll to position [40, 0]
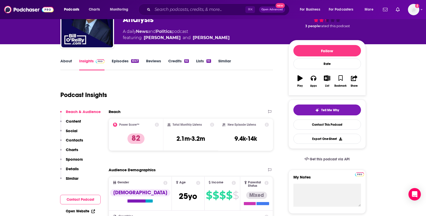
click at [127, 62] on link "Episodes 6147" at bounding box center [125, 64] width 27 height 12
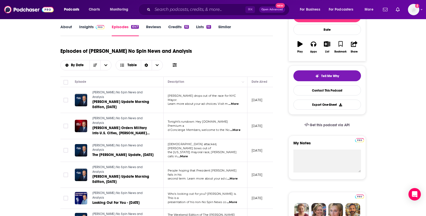
scroll to position [79, 0]
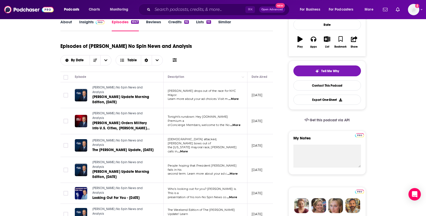
click at [235, 97] on span "...More" at bounding box center [233, 99] width 10 height 4
click at [233, 123] on span "...More" at bounding box center [235, 125] width 10 height 4
click at [237, 171] on span "...More" at bounding box center [232, 173] width 10 height 4
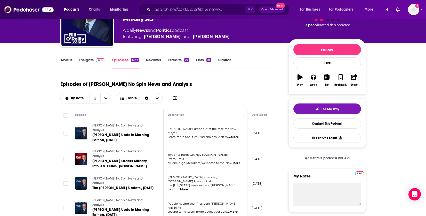
scroll to position [0, 0]
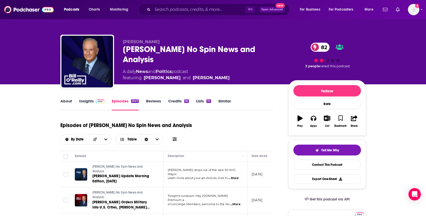
click at [63, 106] on link "About" at bounding box center [66, 104] width 12 height 12
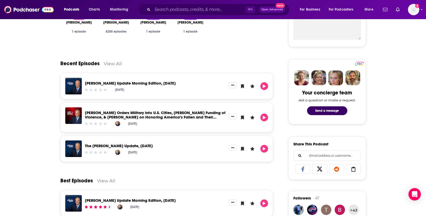
scroll to position [221, 0]
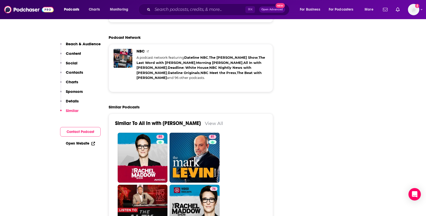
scroll to position [1033, 0]
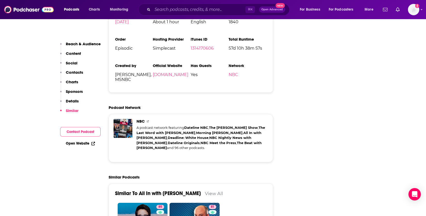
type input "https://www.podchaser.com/podcasts/the-rachel-maddow-show-939626"
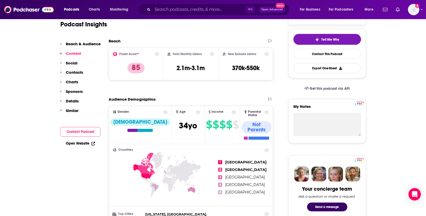
scroll to position [39, 0]
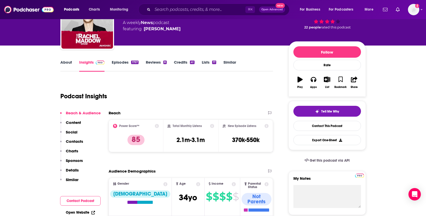
click at [79, 140] on p "Contacts" at bounding box center [74, 141] width 17 height 5
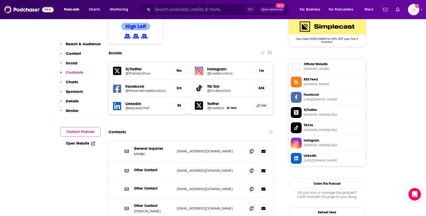
scroll to position [448, 0]
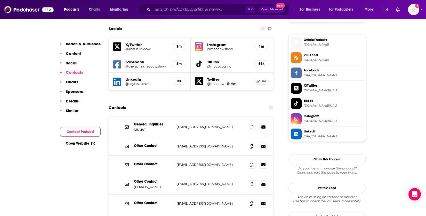
scroll to position [460, 0]
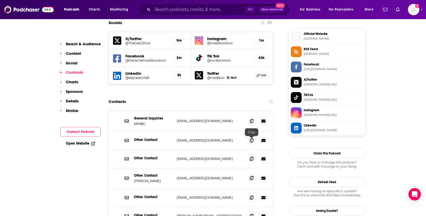
click at [252, 176] on icon at bounding box center [252, 178] width 4 height 4
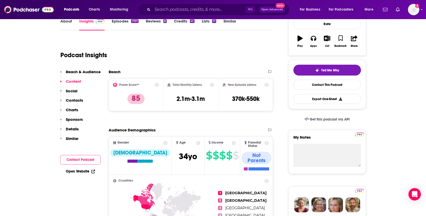
scroll to position [18, 0]
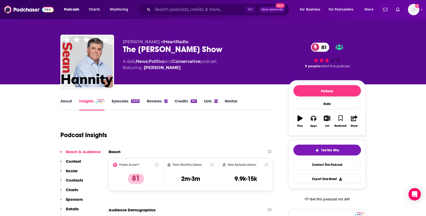
click at [113, 101] on link "Episodes 5020" at bounding box center [126, 104] width 28 height 12
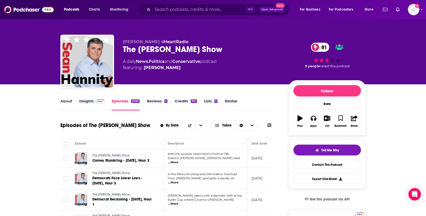
click at [91, 102] on link "Insights" at bounding box center [92, 104] width 26 height 12
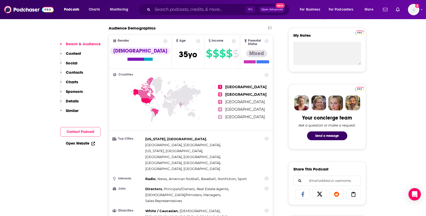
scroll to position [182, 0]
click at [73, 73] on p "Contacts" at bounding box center [74, 72] width 17 height 5
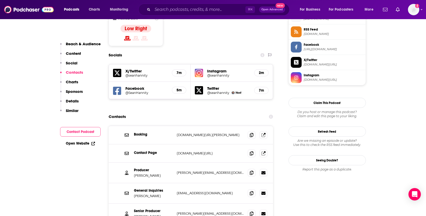
scroll to position [431, 0]
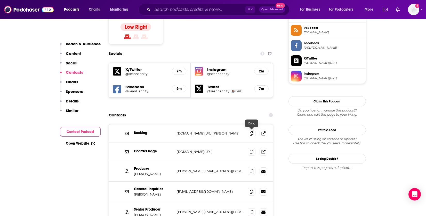
click at [253, 169] on icon at bounding box center [252, 171] width 4 height 4
click at [252, 209] on icon at bounding box center [252, 211] width 4 height 4
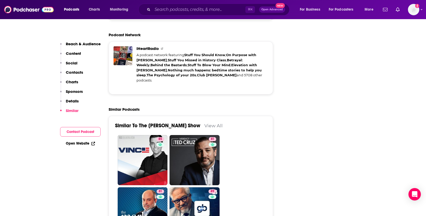
scroll to position [1280, 0]
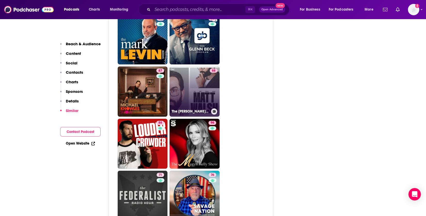
click at [190, 66] on link "88 The Matt Walsh Show" at bounding box center [195, 91] width 50 height 50
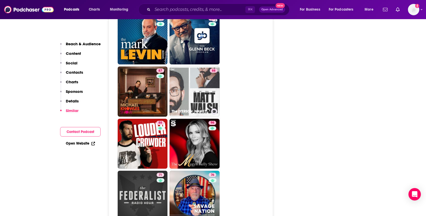
type input "https://www.podchaser.com/podcasts/the-matt-walsh-show-652620"
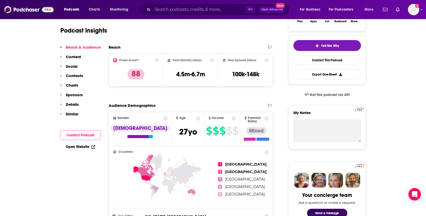
scroll to position [36, 0]
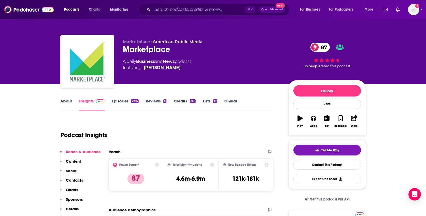
scroll to position [245, 0]
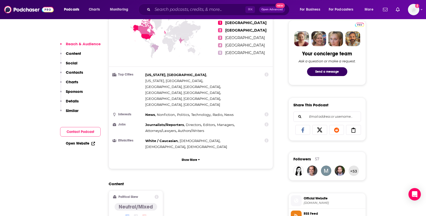
click at [74, 72] on p "Contacts" at bounding box center [74, 72] width 17 height 5
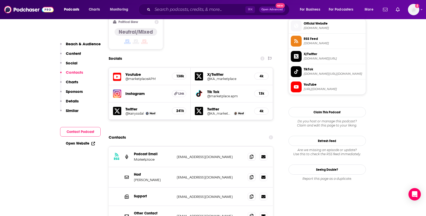
scroll to position [448, 0]
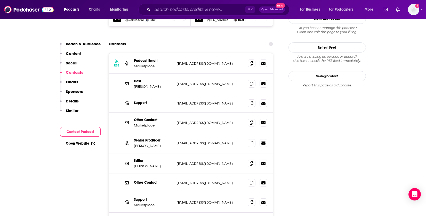
scroll to position [498, 0]
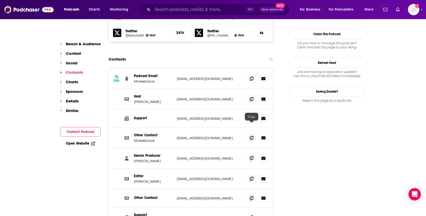
click at [254, 154] on span at bounding box center [252, 158] width 8 height 8
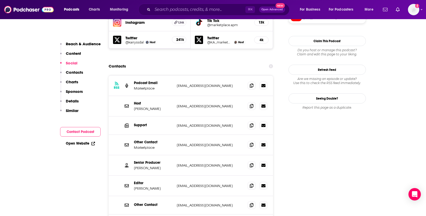
scroll to position [495, 0]
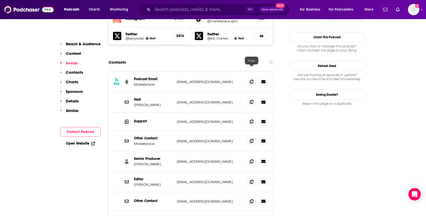
click at [251, 100] on icon at bounding box center [252, 102] width 4 height 4
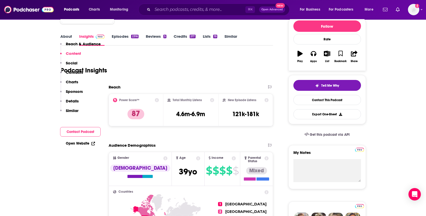
scroll to position [0, 0]
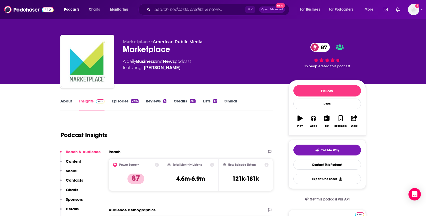
drag, startPoint x: 204, startPoint y: 125, endPoint x: 200, endPoint y: 105, distance: 20.0
click at [204, 121] on div "Podcast Insights" at bounding box center [164, 131] width 209 height 26
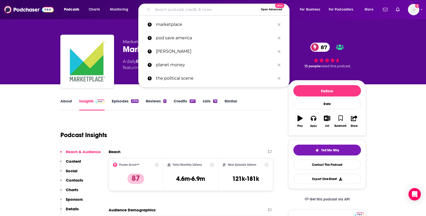
click at [188, 11] on input "Search podcasts, credits, & more..." at bounding box center [206, 9] width 106 height 8
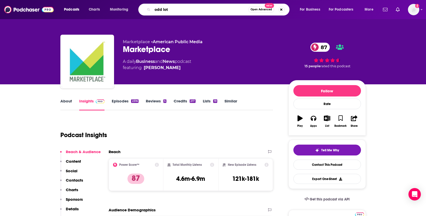
type input "odd lots"
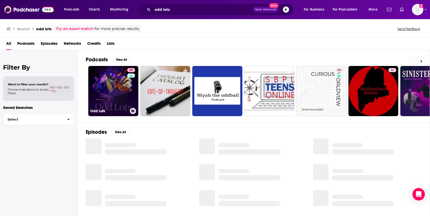
click at [109, 102] on link "85 Odd Lots" at bounding box center [113, 91] width 50 height 50
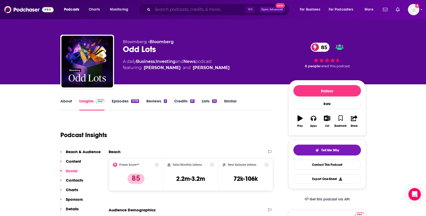
click at [216, 8] on input "Search podcasts, credits, & more..." at bounding box center [199, 9] width 93 height 8
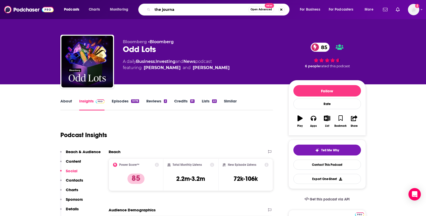
type input "the journal"
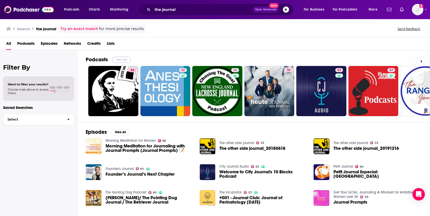
click at [117, 59] on button "View All" at bounding box center [121, 60] width 19 height 6
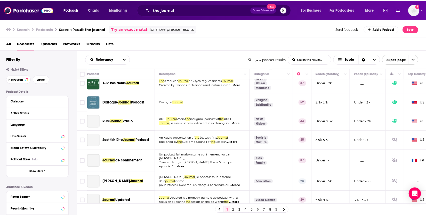
scroll to position [359, 0]
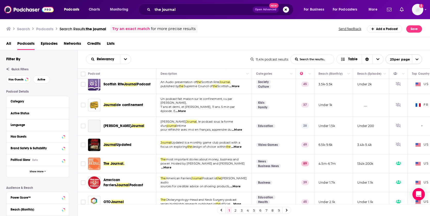
click at [100, 156] on div "Podcasts Charts Monitoring the journal Open Advanced New For Business For Podca…" at bounding box center [215, 108] width 430 height 216
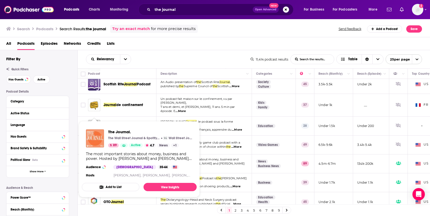
click at [96, 140] on img "The Journal." at bounding box center [95, 138] width 18 height 18
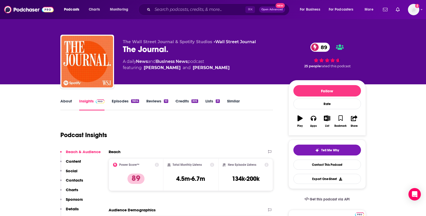
click at [128, 102] on link "Episodes 1604" at bounding box center [125, 104] width 27 height 12
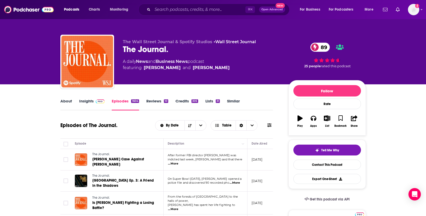
click at [90, 99] on link "Insights" at bounding box center [92, 104] width 26 height 12
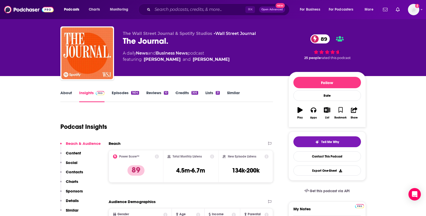
click at [76, 170] on p "Contacts" at bounding box center [74, 171] width 17 height 5
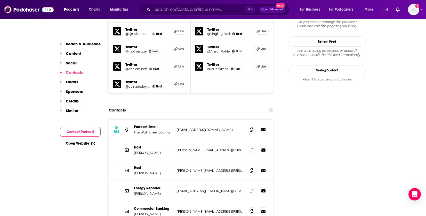
scroll to position [535, 0]
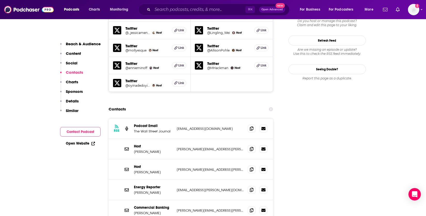
click at [252, 146] on icon at bounding box center [252, 148] width 4 height 4
click at [249, 165] on span at bounding box center [252, 169] width 8 height 8
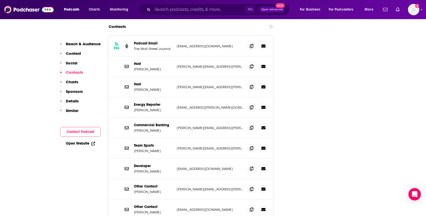
scroll to position [715, 0]
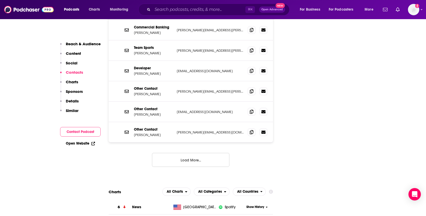
click at [207, 153] on button "Load More..." at bounding box center [190, 160] width 77 height 14
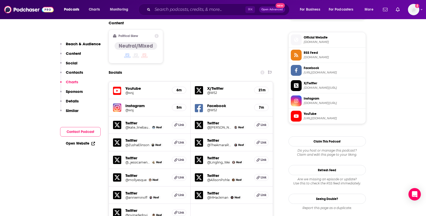
scroll to position [242, 0]
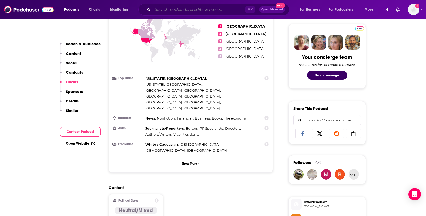
click at [195, 10] on input "Search podcasts, credits, & more..." at bounding box center [199, 9] width 93 height 8
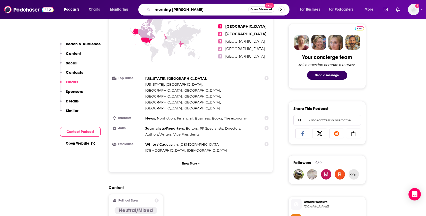
type input "morning brew daily"
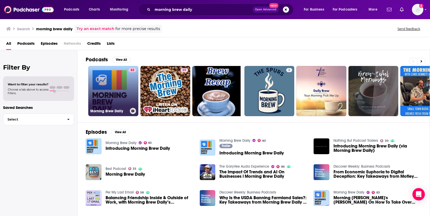
click at [113, 95] on link "83 Morning Brew Daily" at bounding box center [113, 91] width 50 height 50
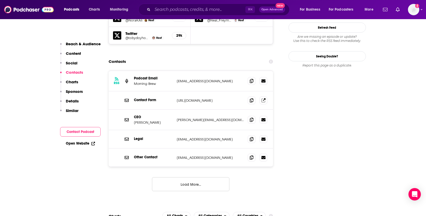
scroll to position [510, 0]
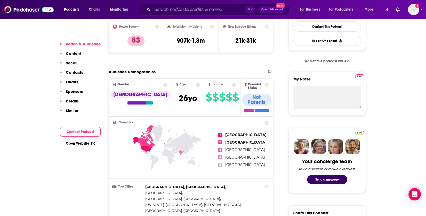
scroll to position [252, 0]
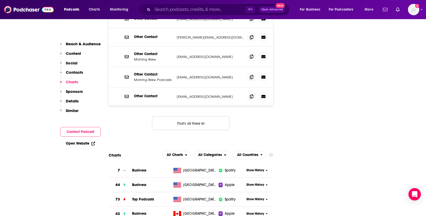
scroll to position [714, 0]
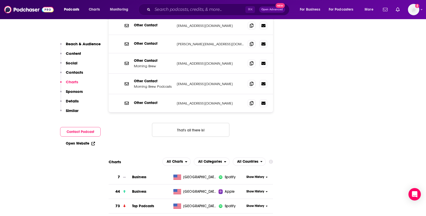
click at [220, 123] on button "That's all there is!" at bounding box center [190, 130] width 77 height 14
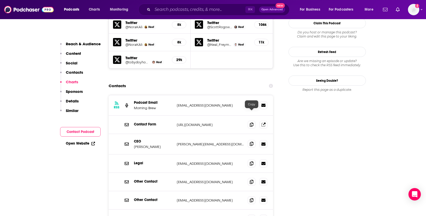
click at [254, 140] on span at bounding box center [252, 144] width 8 height 8
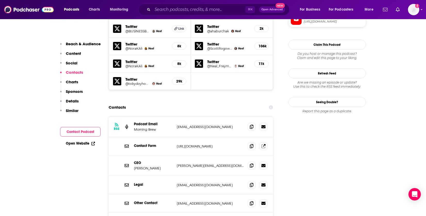
scroll to position [78, 0]
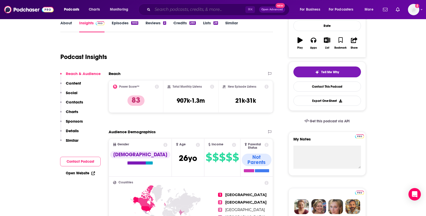
click at [186, 10] on input "Search podcasts, credits, & more..." at bounding box center [199, 9] width 93 height 8
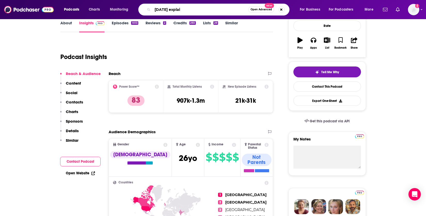
type input "today explain"
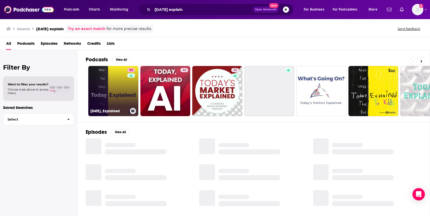
click at [128, 91] on div "93" at bounding box center [131, 88] width 9 height 40
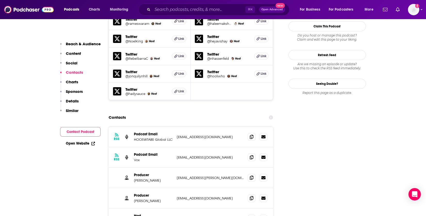
scroll to position [519, 0]
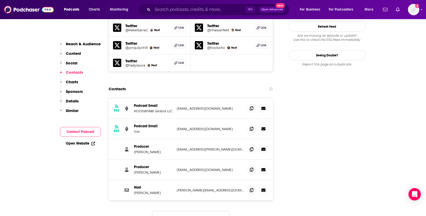
click at [209, 210] on button "Load More..." at bounding box center [190, 217] width 77 height 14
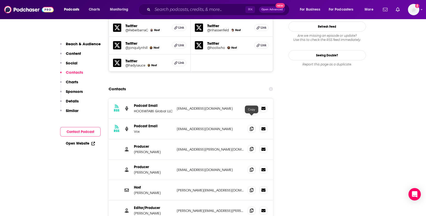
click at [252, 147] on icon at bounding box center [252, 149] width 4 height 4
click at [251, 167] on icon at bounding box center [252, 169] width 4 height 4
click at [251, 208] on icon at bounding box center [252, 210] width 4 height 4
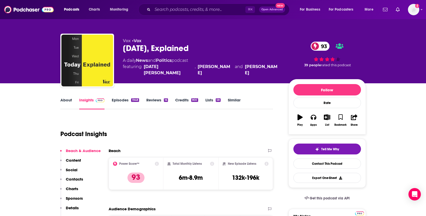
scroll to position [0, 0]
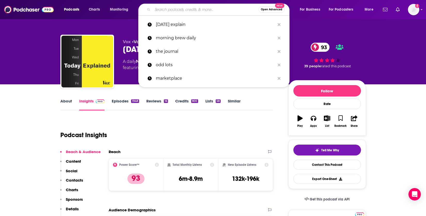
click at [186, 11] on input "Search podcasts, credits, & more..." at bounding box center [206, 9] width 106 height 8
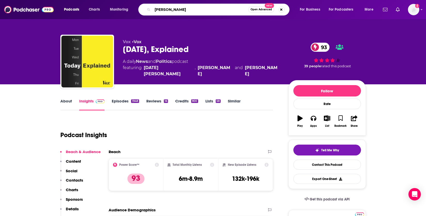
type input "reuters"
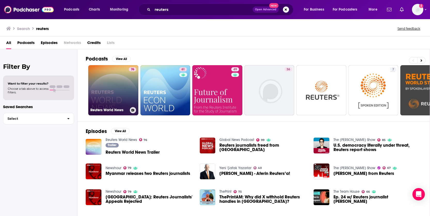
click at [123, 95] on link "76 Reuters World News" at bounding box center [113, 90] width 50 height 50
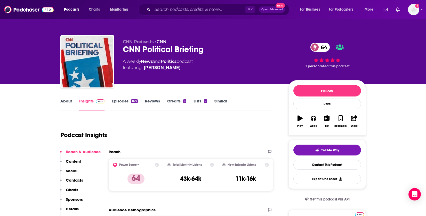
click at [187, 10] on input "Search podcasts, credits, & more..." at bounding box center [199, 9] width 93 height 8
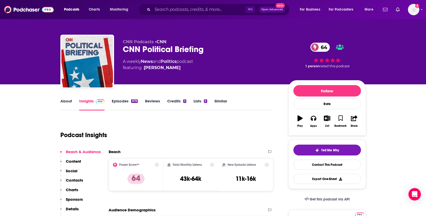
click at [74, 208] on p "Details" at bounding box center [72, 208] width 13 height 5
click at [179, 61] on div "A weekly News and Politics podcast featuring [PERSON_NAME]" at bounding box center [158, 64] width 70 height 12
click at [174, 62] on link "Politics" at bounding box center [169, 61] width 16 height 5
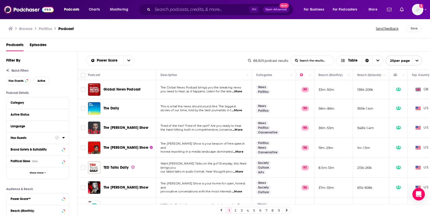
click at [44, 139] on div "Has Guests" at bounding box center [31, 138] width 41 height 4
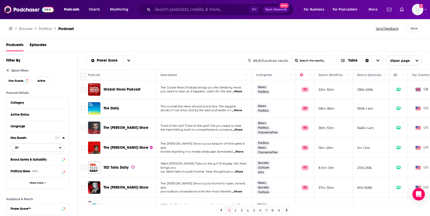
click at [55, 149] on span "All" at bounding box center [35, 147] width 48 height 7
click at [28, 164] on span "Has guests" at bounding box center [28, 164] width 30 height 3
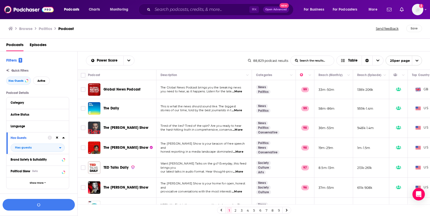
click at [53, 167] on div "Political Skew Beta" at bounding box center [37, 171] width 62 height 12
click at [55, 171] on icon at bounding box center [57, 171] width 4 height 4
click at [65, 172] on div "Political Skew Beta" at bounding box center [37, 171] width 62 height 12
click at [64, 172] on icon at bounding box center [63, 171] width 3 height 4
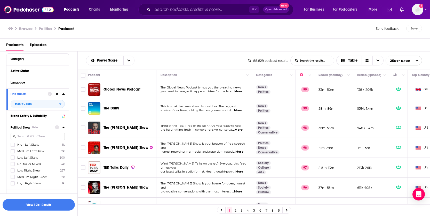
scroll to position [44, 0]
click at [14, 176] on label at bounding box center [13, 176] width 4 height 4
click at [14, 170] on icon at bounding box center [12, 169] width 3 height 3
click at [12, 182] on icon at bounding box center [12, 182] width 3 height 3
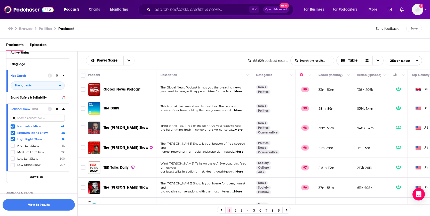
scroll to position [85, 0]
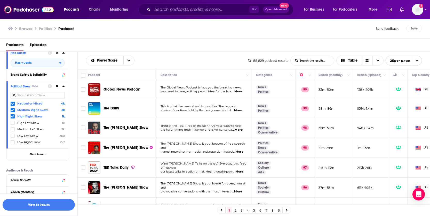
click at [121, 214] on div "1 2 3 4 5 6 7 8 9" at bounding box center [254, 210] width 353 height 12
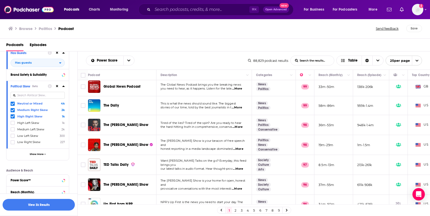
scroll to position [0, 0]
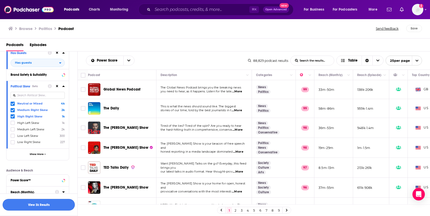
click at [41, 204] on button "View 3k Results" at bounding box center [39, 205] width 72 height 12
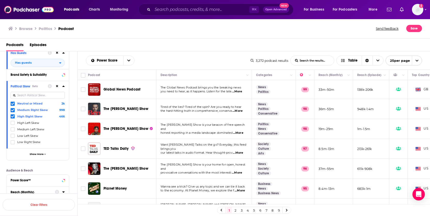
click at [241, 91] on span "...More" at bounding box center [237, 91] width 10 height 4
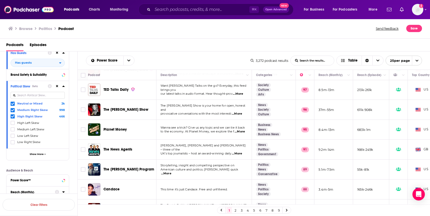
scroll to position [59, 0]
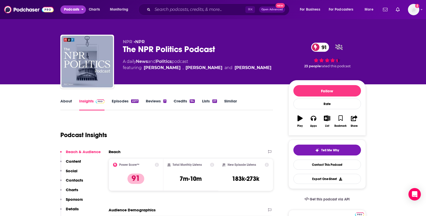
click at [76, 8] on span "Podcasts" at bounding box center [71, 9] width 15 height 7
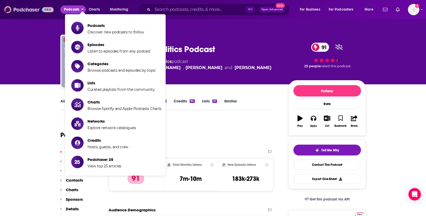
click at [10, 10] on img at bounding box center [29, 10] width 50 height 10
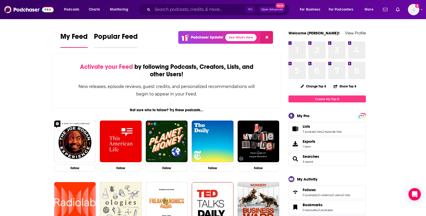
click at [119, 45] on link "Popular Feed" at bounding box center [116, 40] width 44 height 16
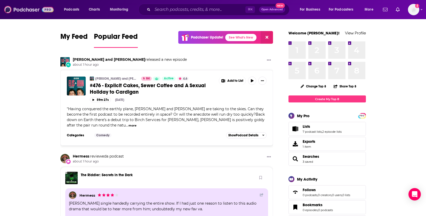
click at [30, 14] on img at bounding box center [29, 10] width 50 height 10
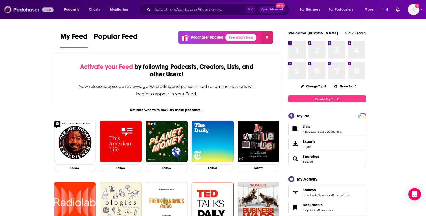
click at [30, 10] on img at bounding box center [29, 10] width 50 height 10
click at [75, 9] on span "Podcasts" at bounding box center [71, 9] width 15 height 7
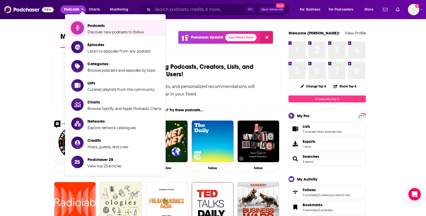
click at [95, 28] on span "Podcasts" at bounding box center [116, 25] width 57 height 5
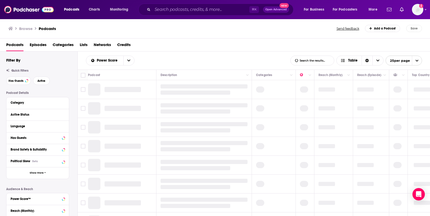
click at [65, 44] on span "Categories" at bounding box center [63, 46] width 21 height 11
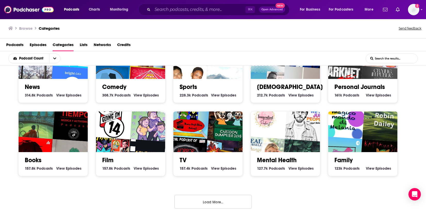
scroll to position [1, 0]
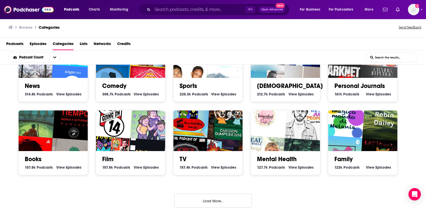
drag, startPoint x: 215, startPoint y: 197, endPoint x: 269, endPoint y: 185, distance: 55.2
click at [215, 197] on button "Load More..." at bounding box center [213, 200] width 77 height 14
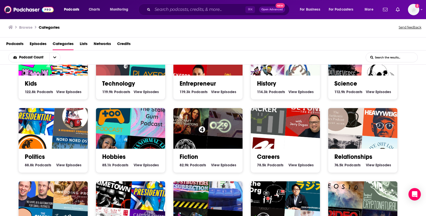
scroll to position [417, 0]
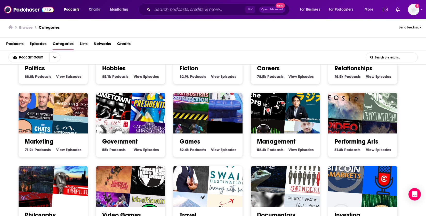
click at [44, 69] on link "Politics" at bounding box center [35, 68] width 20 height 8
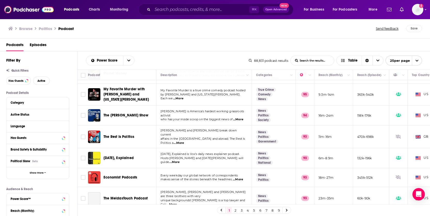
scroll to position [192, 0]
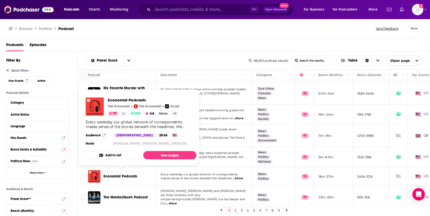
click at [250, 42] on div "Podcasts Episodes" at bounding box center [216, 46] width 420 height 11
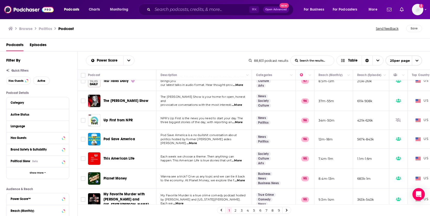
scroll to position [26, 0]
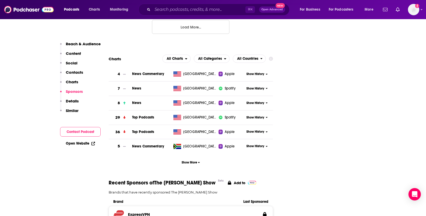
scroll to position [505, 0]
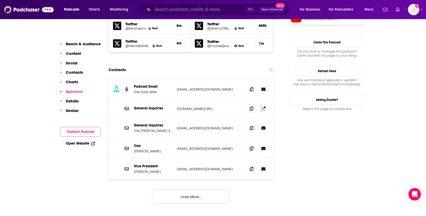
click at [190, 189] on button "Load More..." at bounding box center [190, 196] width 77 height 14
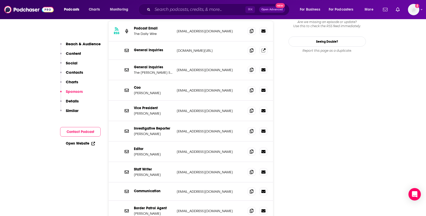
scroll to position [567, 0]
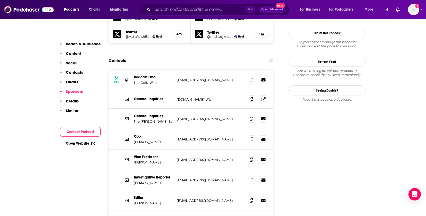
scroll to position [517, 0]
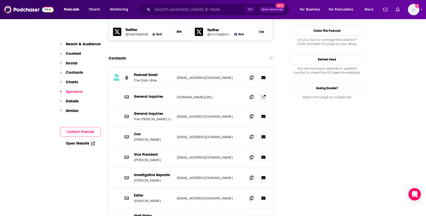
click at [251, 195] on icon at bounding box center [252, 197] width 4 height 4
click at [253, 112] on span at bounding box center [252, 116] width 8 height 8
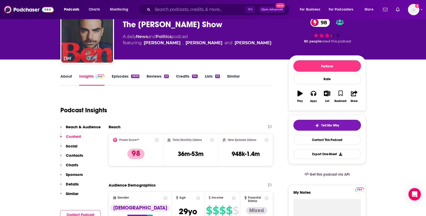
scroll to position [0, 0]
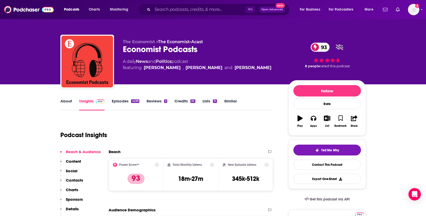
click at [126, 102] on link "Episodes 4239" at bounding box center [125, 104] width 27 height 12
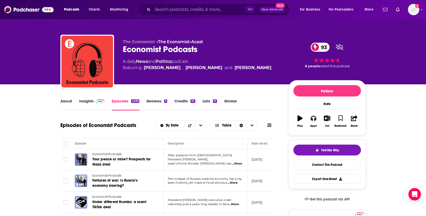
click at [175, 51] on div "Economist Podcasts 93" at bounding box center [201, 49] width 157 height 10
click at [170, 60] on link "Politics" at bounding box center [164, 61] width 16 height 5
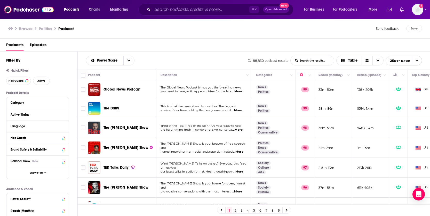
click at [235, 210] on link "2" at bounding box center [235, 210] width 5 height 6
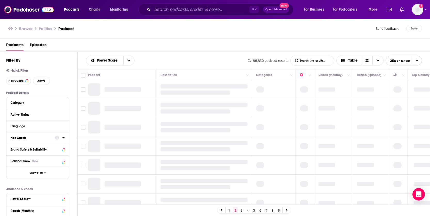
click at [44, 138] on div "Has Guests" at bounding box center [31, 138] width 41 height 4
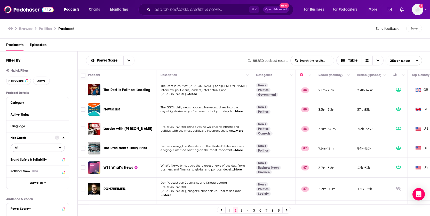
click at [21, 146] on span "All" at bounding box center [35, 147] width 48 height 7
click at [34, 165] on span "Has guests" at bounding box center [28, 164] width 30 height 3
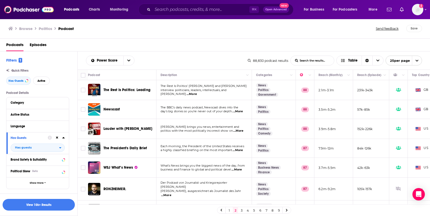
drag, startPoint x: 122, startPoint y: 126, endPoint x: 271, endPoint y: 163, distance: 153.0
click at [124, 92] on span "The Rest Is Politics: Leading" at bounding box center [127, 90] width 47 height 4
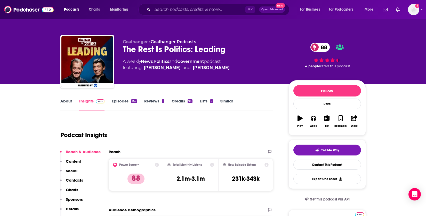
click at [124, 103] on link "Episodes 159" at bounding box center [124, 104] width 25 height 12
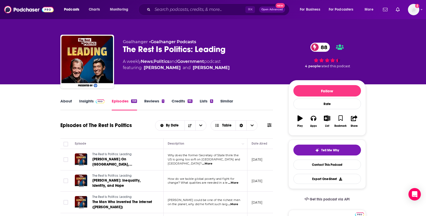
click at [86, 102] on link "Insights" at bounding box center [92, 104] width 26 height 12
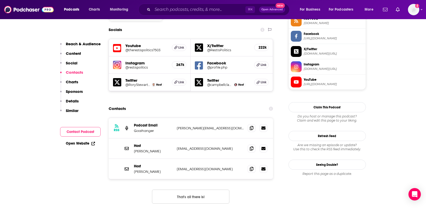
scroll to position [471, 0]
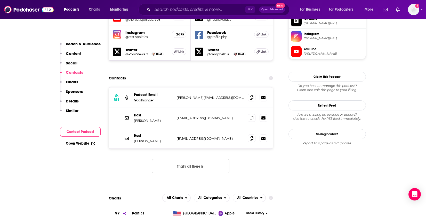
click at [184, 159] on button "That's all there is!" at bounding box center [190, 166] width 77 height 14
drag, startPoint x: 252, startPoint y: 99, endPoint x: 275, endPoint y: 148, distance: 53.9
drag, startPoint x: 36, startPoint y: 136, endPoint x: 39, endPoint y: 134, distance: 3.0
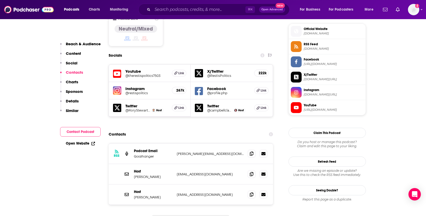
scroll to position [446, 0]
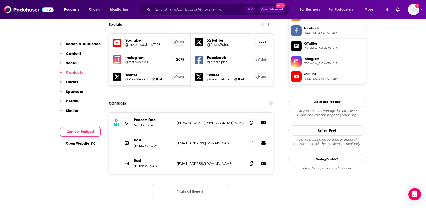
click at [193, 184] on button "That's all there is!" at bounding box center [190, 191] width 77 height 14
click at [250, 120] on icon at bounding box center [252, 122] width 4 height 4
click at [251, 140] on icon at bounding box center [252, 142] width 4 height 4
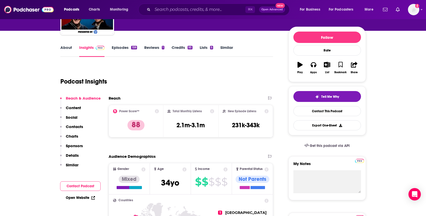
scroll to position [0, 0]
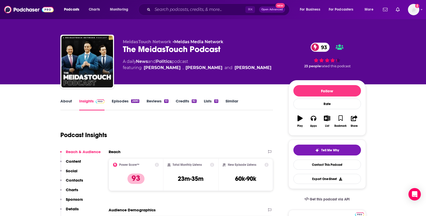
click at [122, 102] on link "Episodes 2690" at bounding box center [125, 104] width 27 height 12
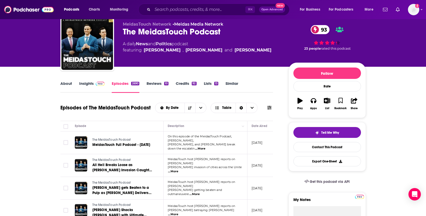
scroll to position [28, 0]
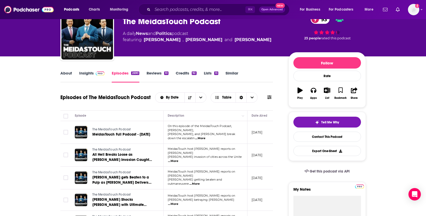
click at [205, 136] on span "...More" at bounding box center [200, 138] width 10 height 4
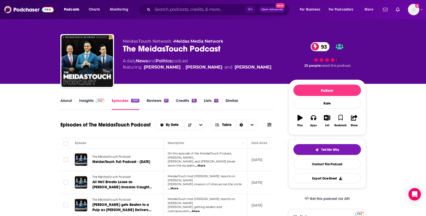
scroll to position [0, 0]
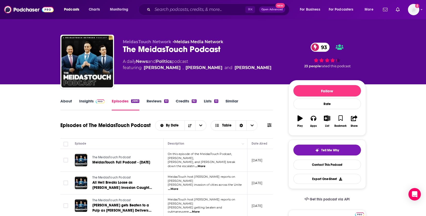
click at [63, 101] on link "About" at bounding box center [66, 104] width 12 height 12
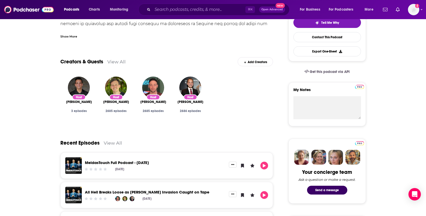
scroll to position [4, 0]
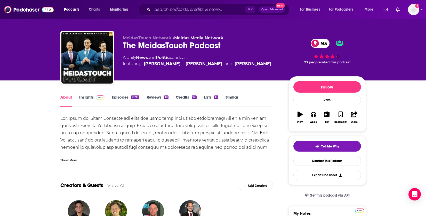
click at [85, 97] on link "Insights" at bounding box center [92, 100] width 26 height 12
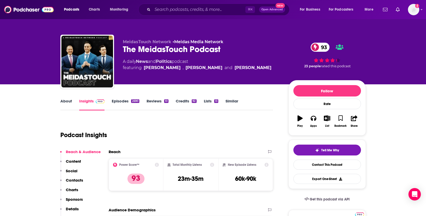
click at [72, 179] on p "Contacts" at bounding box center [74, 179] width 17 height 5
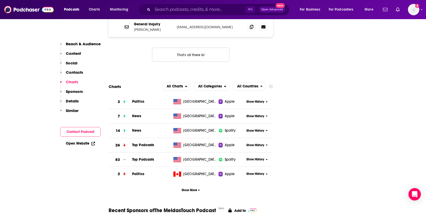
scroll to position [429, 0]
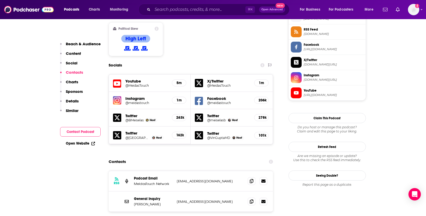
click at [252, 178] on icon at bounding box center [252, 180] width 4 height 4
click at [250, 199] on icon at bounding box center [252, 201] width 4 height 4
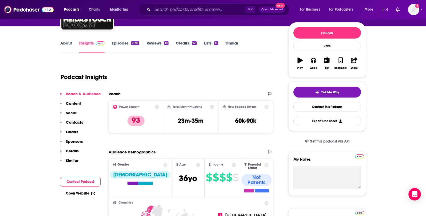
scroll to position [0, 0]
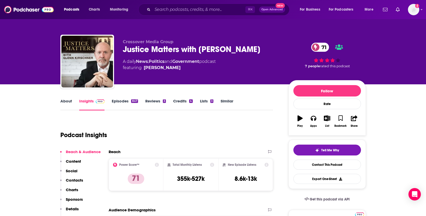
click at [123, 101] on link "Episodes 847" at bounding box center [125, 104] width 26 height 12
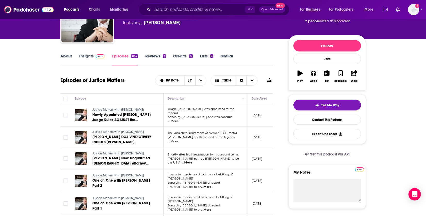
scroll to position [46, 0]
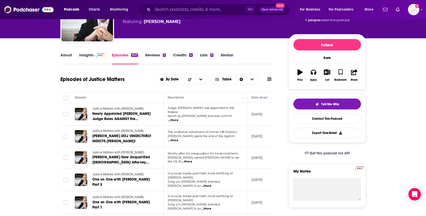
click at [90, 57] on link "Insights" at bounding box center [92, 58] width 26 height 12
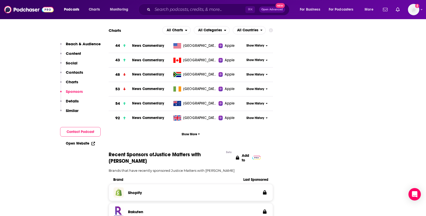
scroll to position [398, 0]
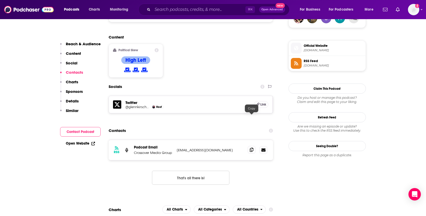
click at [251, 147] on icon at bounding box center [252, 149] width 4 height 4
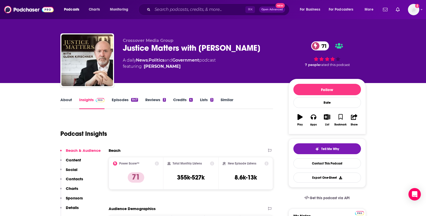
scroll to position [0, 0]
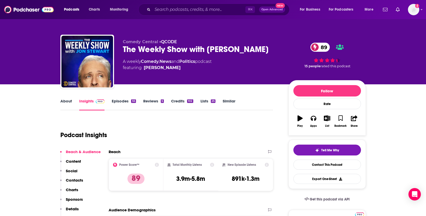
click at [122, 103] on link "Episodes 55" at bounding box center [124, 104] width 24 height 12
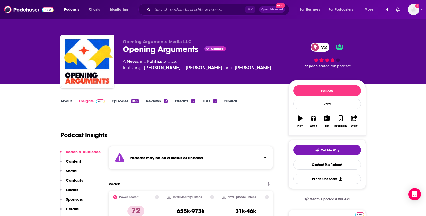
click at [124, 102] on link "Episodes 1096" at bounding box center [125, 104] width 27 height 12
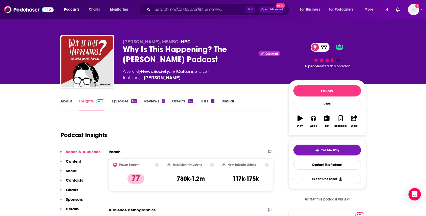
click at [119, 99] on link "Episodes 512" at bounding box center [124, 104] width 25 height 12
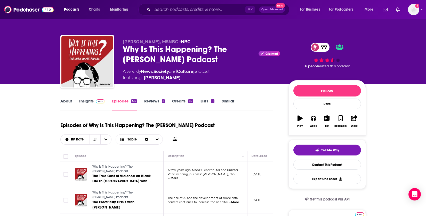
click at [88, 99] on link "Insights" at bounding box center [92, 104] width 26 height 12
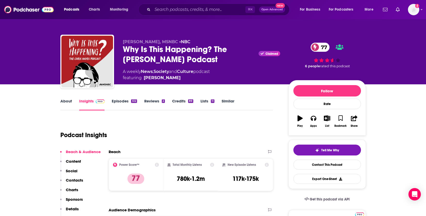
click at [65, 101] on link "About" at bounding box center [66, 104] width 12 height 12
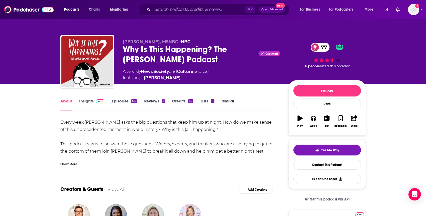
click at [94, 100] on span at bounding box center [99, 100] width 11 height 5
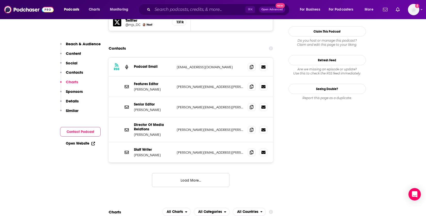
scroll to position [482, 0]
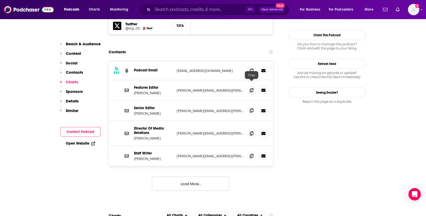
click at [253, 108] on icon at bounding box center [252, 110] width 4 height 4
click at [252, 68] on icon at bounding box center [252, 70] width 4 height 4
click at [184, 176] on button "Load More..." at bounding box center [190, 183] width 77 height 14
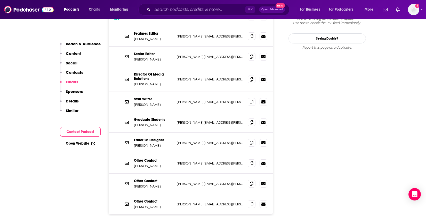
scroll to position [602, 0]
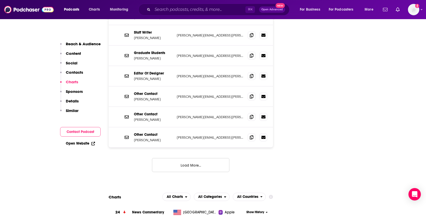
click at [219, 158] on button "Load More..." at bounding box center [190, 165] width 77 height 14
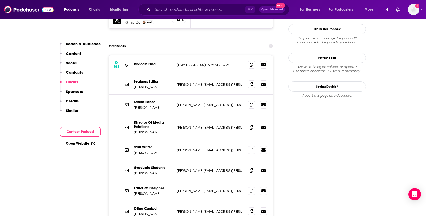
scroll to position [487, 0]
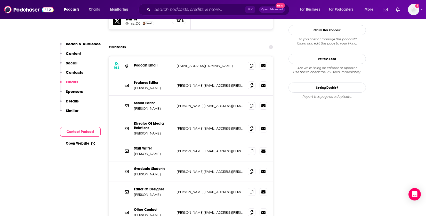
drag, startPoint x: 355, startPoint y: 153, endPoint x: 283, endPoint y: 92, distance: 94.7
click at [251, 83] on icon at bounding box center [252, 85] width 4 height 4
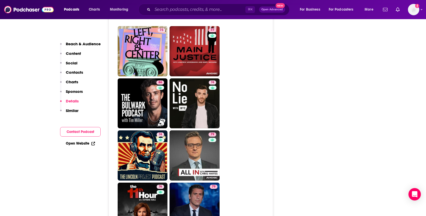
scroll to position [1530, 0]
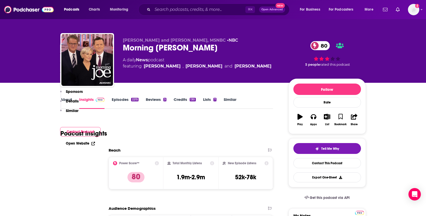
scroll to position [0, 0]
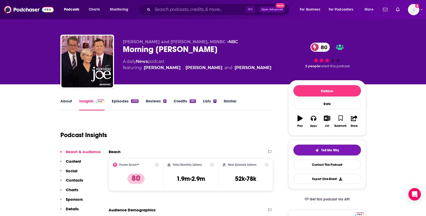
click at [122, 102] on link "Episodes 2215" at bounding box center [125, 104] width 27 height 12
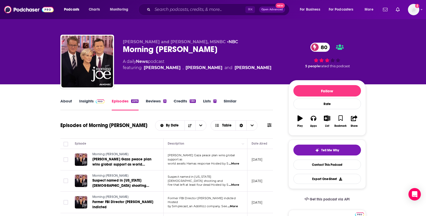
click at [66, 104] on link "About" at bounding box center [66, 104] width 12 height 12
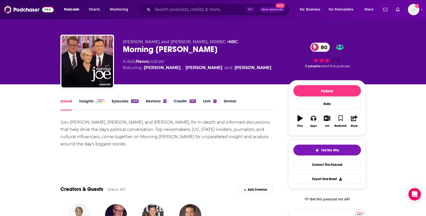
click at [94, 101] on span at bounding box center [99, 100] width 11 height 5
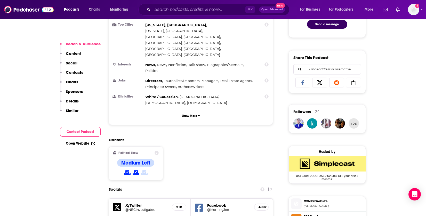
click at [70, 74] on p "Contacts" at bounding box center [74, 72] width 17 height 5
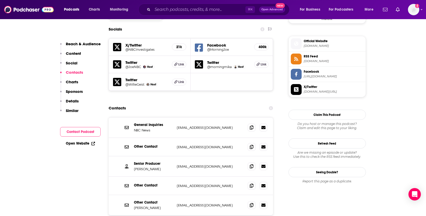
scroll to position [454, 0]
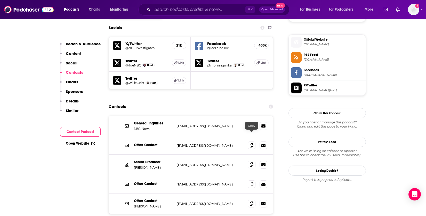
click at [250, 162] on icon at bounding box center [252, 164] width 4 height 4
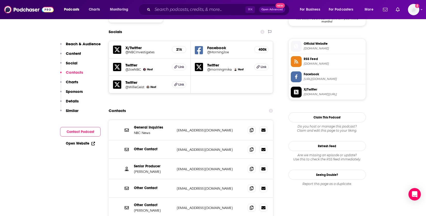
scroll to position [0, 0]
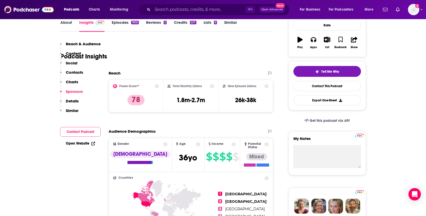
scroll to position [0, 0]
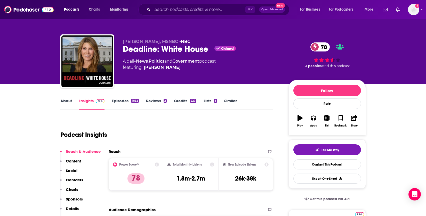
click at [118, 103] on link "Episodes 1832" at bounding box center [125, 104] width 27 height 12
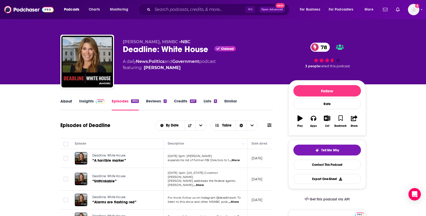
click at [74, 104] on div "About" at bounding box center [69, 104] width 19 height 12
click at [67, 101] on link "About" at bounding box center [66, 104] width 12 height 12
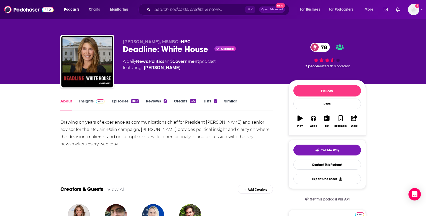
click at [88, 100] on link "Insights" at bounding box center [92, 104] width 26 height 12
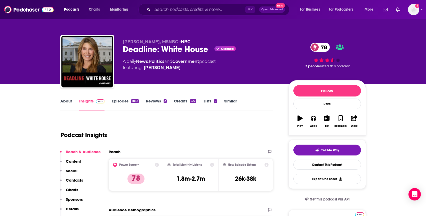
click at [128, 103] on link "Episodes 1832" at bounding box center [125, 104] width 27 height 12
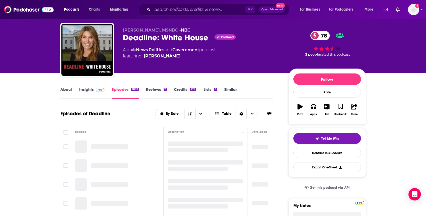
scroll to position [12, 0]
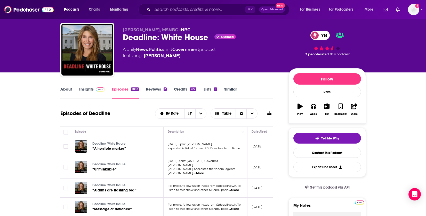
click at [91, 87] on link "Insights" at bounding box center [92, 92] width 26 height 12
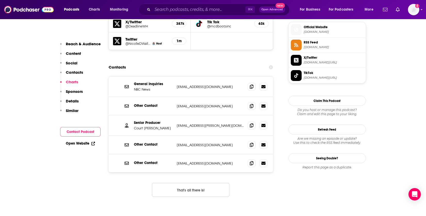
scroll to position [466, 0]
click at [183, 183] on button "That's all there is!" at bounding box center [190, 190] width 77 height 14
drag, startPoint x: 43, startPoint y: 165, endPoint x: 61, endPoint y: 150, distance: 22.6
click at [252, 123] on icon at bounding box center [252, 125] width 4 height 4
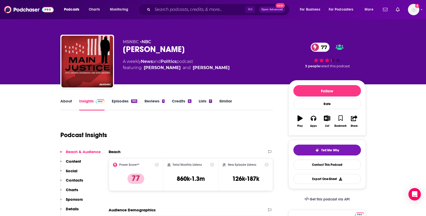
click at [70, 99] on link "About" at bounding box center [66, 104] width 12 height 12
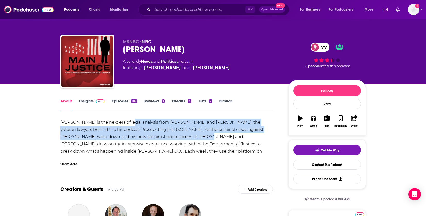
drag, startPoint x: 127, startPoint y: 118, endPoint x: 190, endPoint y: 132, distance: 64.2
click at [186, 134] on div "Main Justice is the next era of legal analysis from Andrew Weissmann and Mary M…" at bounding box center [166, 139] width 213 height 43
drag, startPoint x: 190, startPoint y: 132, endPoint x: 210, endPoint y: 138, distance: 21.2
click at [190, 132] on div "Main Justice is the next era of legal analysis from Andrew Weissmann and Mary M…" at bounding box center [166, 139] width 213 height 43
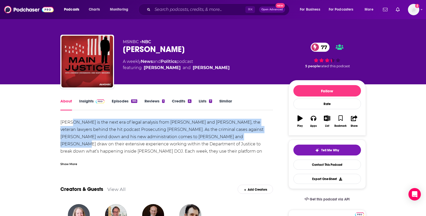
drag, startPoint x: 232, startPoint y: 139, endPoint x: 72, endPoint y: 125, distance: 160.7
click at [72, 125] on div "Main Justice is the next era of legal analysis from Andrew Weissmann and Mary M…" at bounding box center [166, 139] width 213 height 43
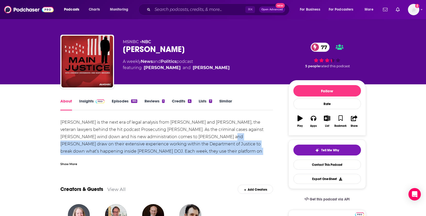
drag, startPoint x: 205, startPoint y: 136, endPoint x: 225, endPoint y: 150, distance: 24.5
click at [210, 161] on div "Main Justice is the next era of legal analysis from Andrew Weissmann and Mary M…" at bounding box center [166, 141] width 213 height 47
click at [249, 145] on div "Main Justice is the next era of legal analysis from Andrew Weissmann and Mary M…" at bounding box center [166, 139] width 213 height 43
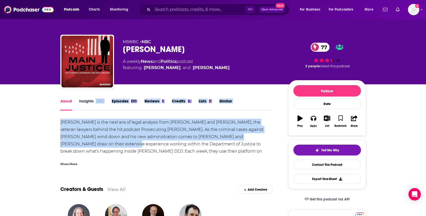
drag, startPoint x: 73, startPoint y: 144, endPoint x: 87, endPoint y: 113, distance: 34.3
drag, startPoint x: 192, startPoint y: 136, endPoint x: 195, endPoint y: 140, distance: 5.1
click at [219, 152] on div "Main Justice is the next era of legal analysis from Andrew Weissmann and Mary M…" at bounding box center [166, 139] width 213 height 43
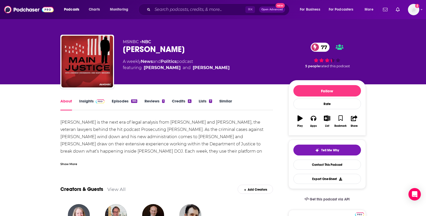
click at [124, 100] on link "Episodes 185" at bounding box center [124, 104] width 25 height 12
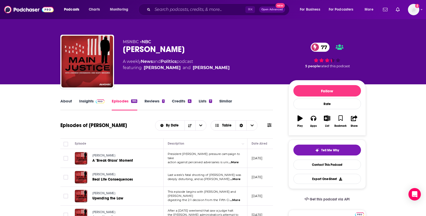
click at [90, 102] on link "Insights" at bounding box center [92, 104] width 26 height 12
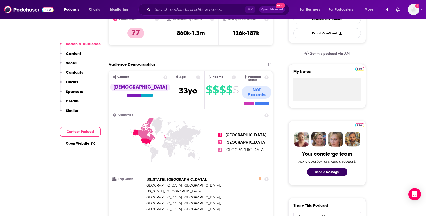
scroll to position [187, 0]
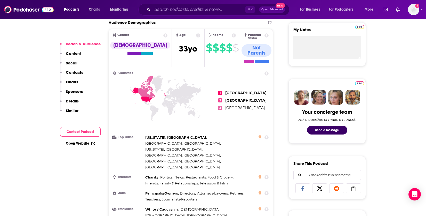
click at [75, 73] on p "Contacts" at bounding box center [74, 72] width 17 height 5
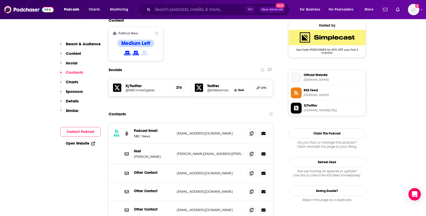
scroll to position [419, 0]
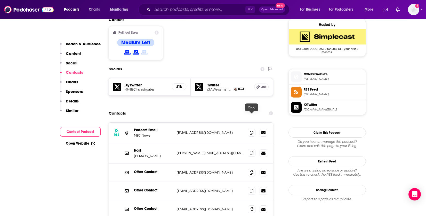
click at [252, 150] on icon at bounding box center [252, 152] width 4 height 4
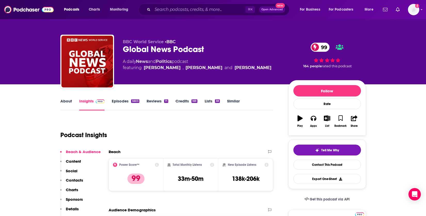
click at [119, 100] on link "Episodes 5603" at bounding box center [125, 104] width 27 height 12
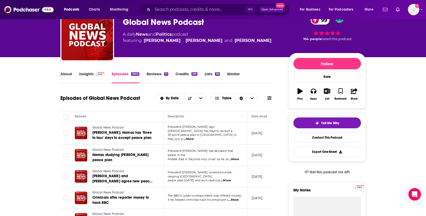
scroll to position [31, 0]
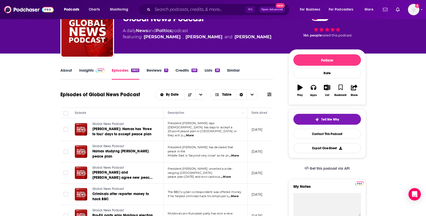
click at [194, 133] on span "...More" at bounding box center [189, 135] width 10 height 4
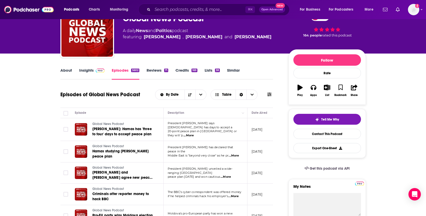
click at [65, 71] on link "About" at bounding box center [66, 74] width 12 height 12
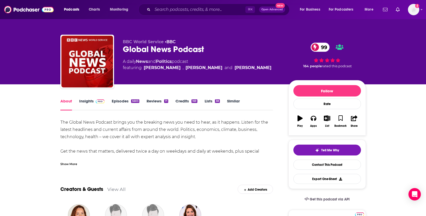
click at [89, 100] on link "Insights" at bounding box center [92, 104] width 26 height 12
